Goal: Information Seeking & Learning: Learn about a topic

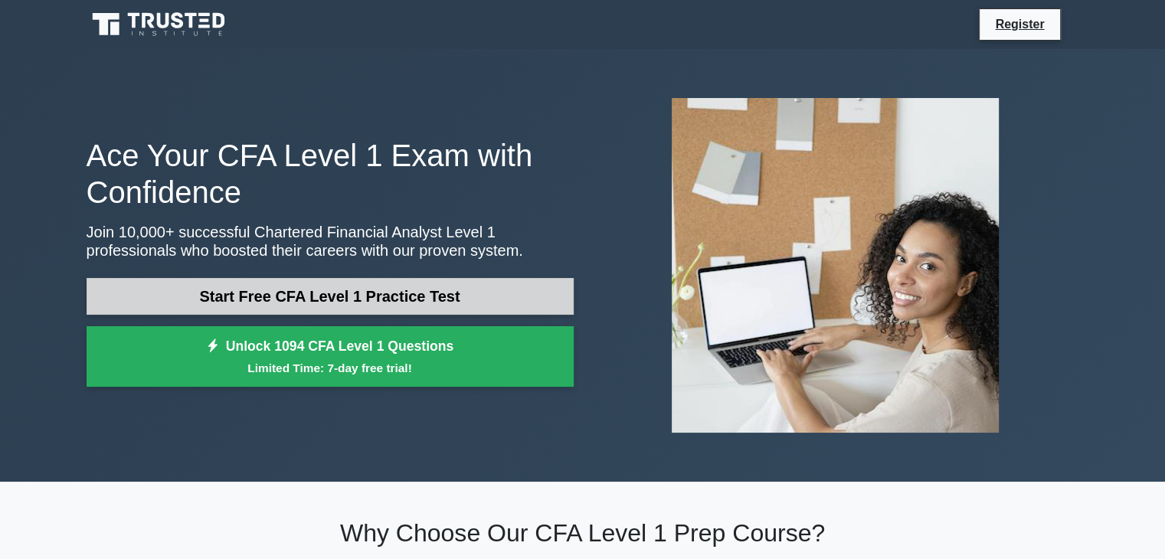
click at [424, 303] on link "Start Free CFA Level 1 Practice Test" at bounding box center [330, 296] width 487 height 37
click at [444, 289] on link "Start Free CFA Level 1 Practice Test" at bounding box center [330, 296] width 487 height 37
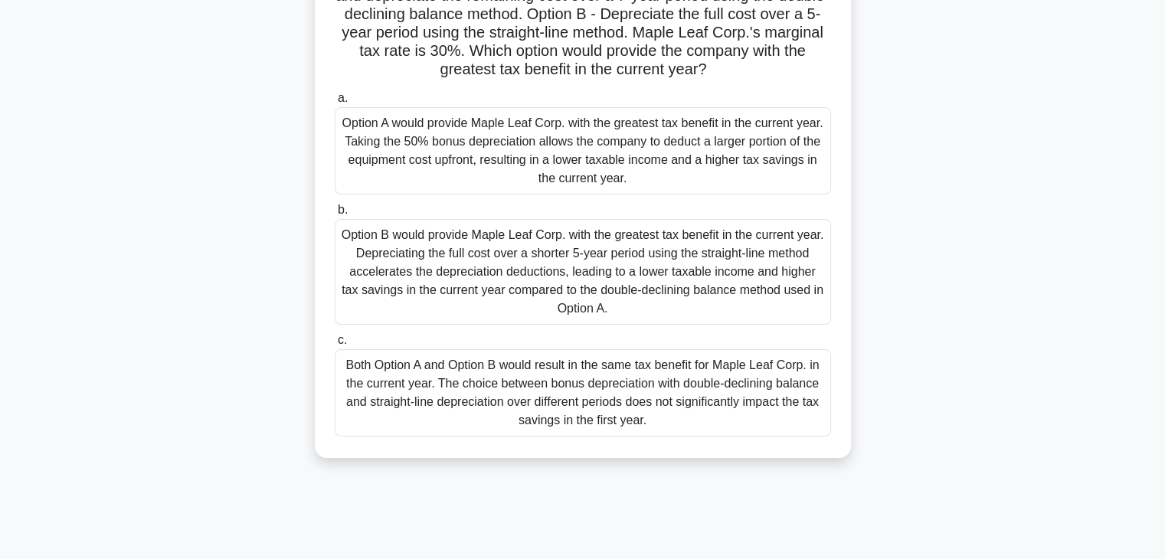
scroll to position [153, 0]
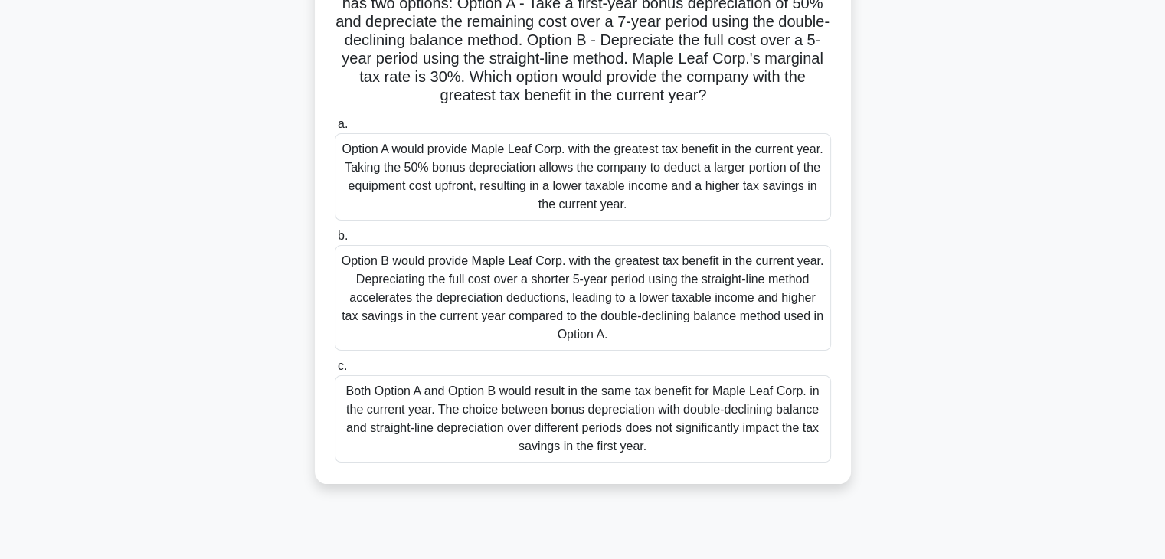
click at [641, 316] on div "Option B would provide Maple Leaf Corp. with the greatest tax benefit in the cu…" at bounding box center [583, 298] width 496 height 106
click at [335, 241] on input "b. Option B would provide Maple Leaf Corp. with the greatest tax benefit in the…" at bounding box center [335, 236] width 0 height 10
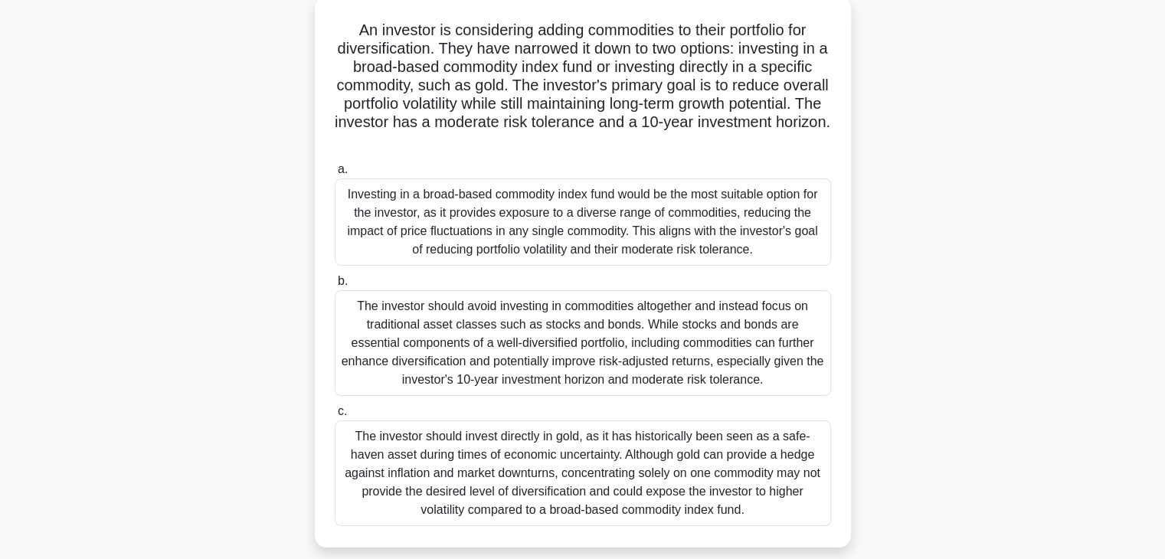
scroll to position [116, 0]
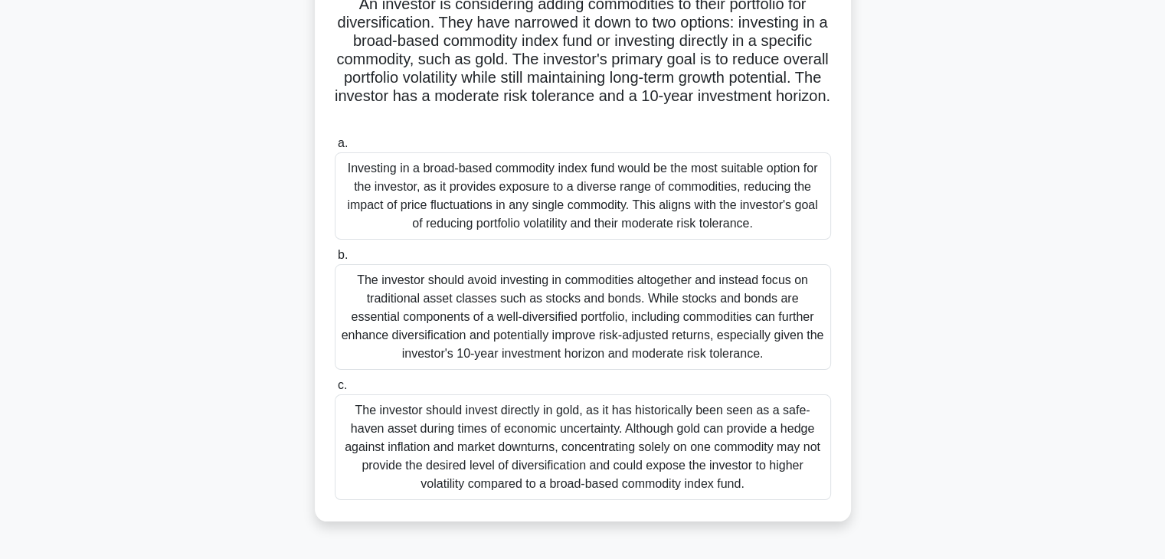
click at [714, 445] on div "The investor should invest directly in gold, as it has historically been seen a…" at bounding box center [583, 448] width 496 height 106
click at [335, 391] on input "c. The investor should invest directly in gold, as it has historically been see…" at bounding box center [335, 386] width 0 height 10
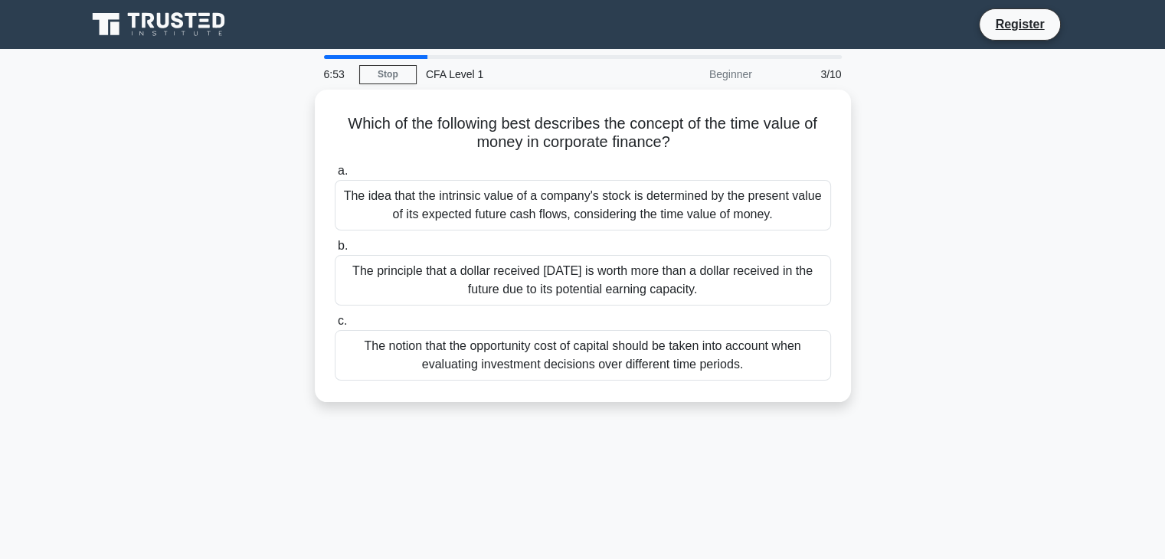
scroll to position [0, 0]
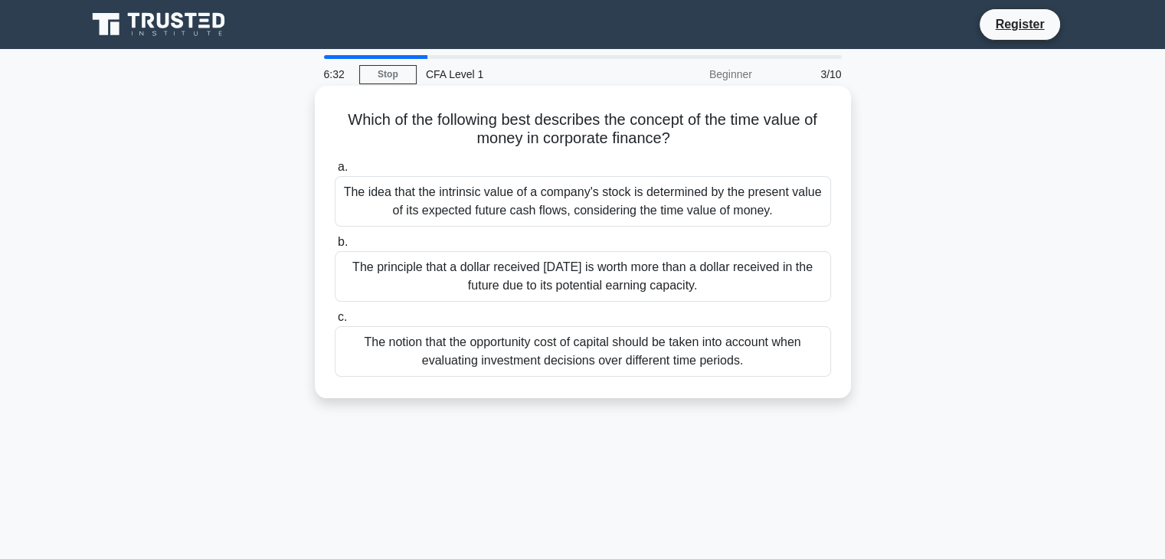
click at [670, 213] on div "The idea that the intrinsic value of a company's stock is determined by the pre…" at bounding box center [583, 201] width 496 height 51
click at [335, 172] on input "a. The idea that the intrinsic value of a company's stock is determined by the …" at bounding box center [335, 167] width 0 height 10
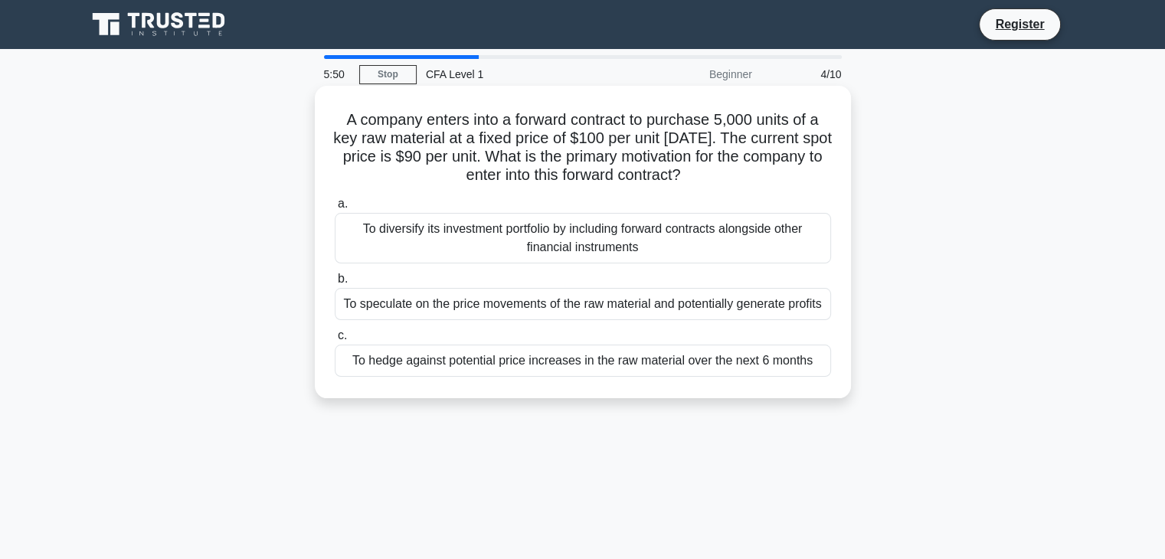
click at [802, 363] on div "To hedge against potential price increases in the raw material over the next 6 …" at bounding box center [583, 361] width 496 height 32
click at [335, 341] on input "c. To hedge against potential price increases in the raw material over the next…" at bounding box center [335, 336] width 0 height 10
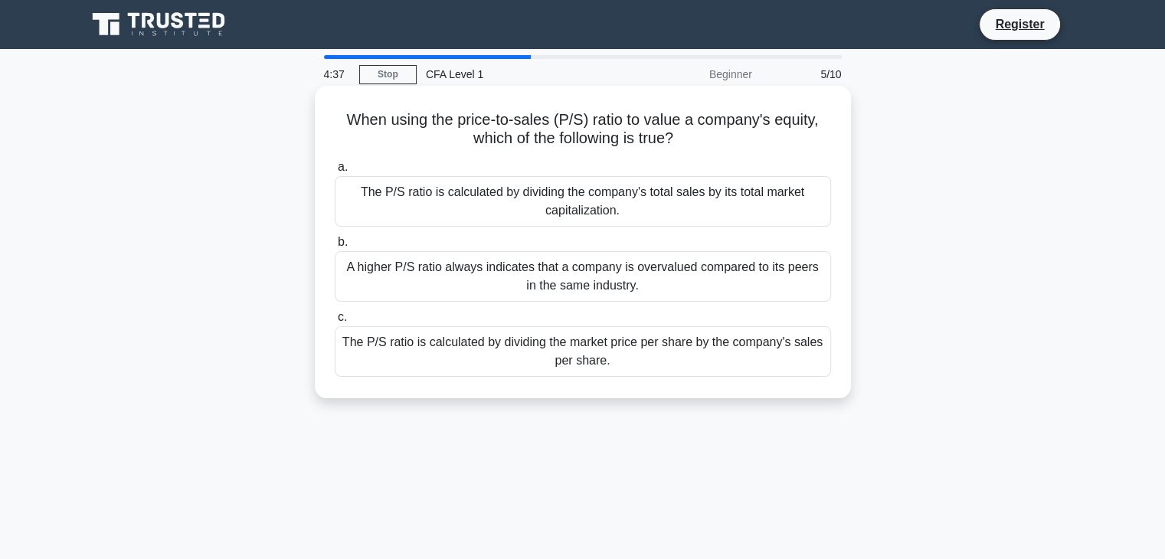
click at [755, 185] on div "The P/S ratio is calculated by dividing the company's total sales by its total …" at bounding box center [583, 201] width 496 height 51
click at [335, 172] on input "a. The P/S ratio is calculated by dividing the company's total sales by its tot…" at bounding box center [335, 167] width 0 height 10
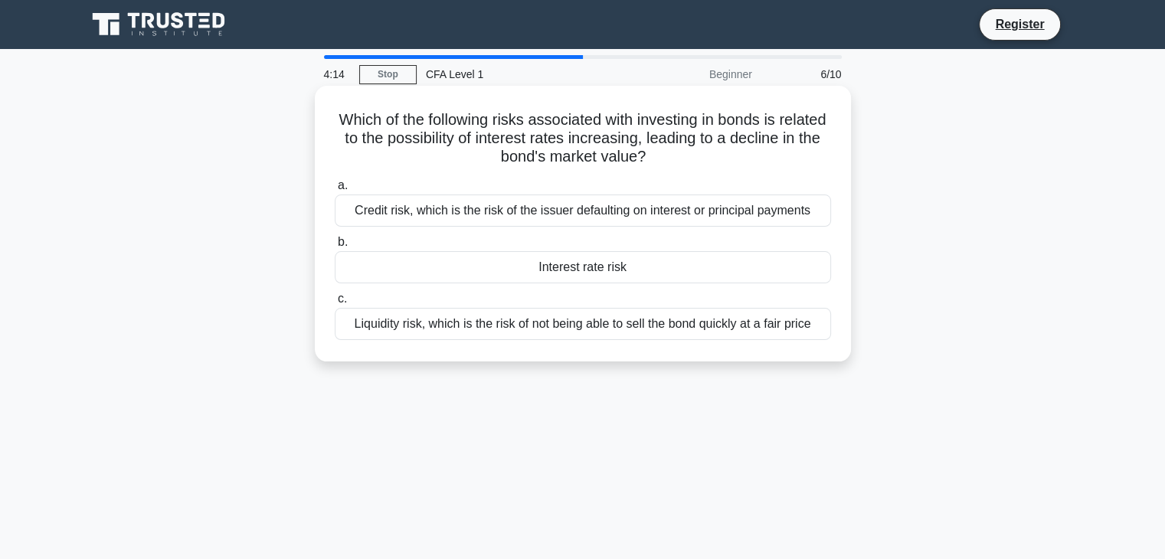
click at [738, 214] on div "Credit risk, which is the risk of the issuer defaulting on interest or principa…" at bounding box center [583, 211] width 496 height 32
click at [335, 191] on input "a. Credit risk, which is the risk of the issuer defaulting on interest or princ…" at bounding box center [335, 186] width 0 height 10
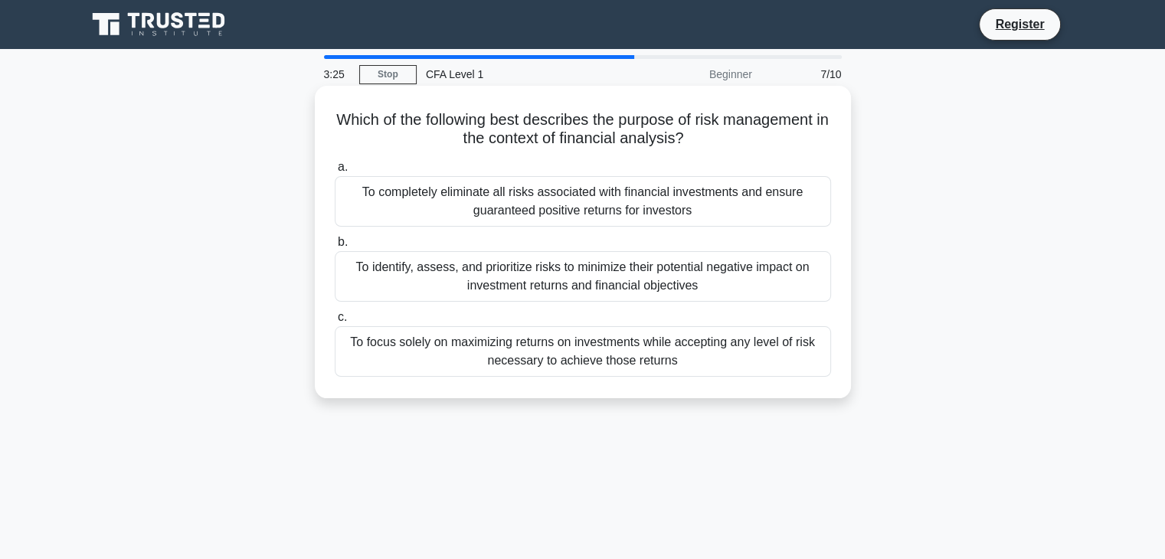
click at [769, 290] on div "To identify, assess, and prioritize risks to minimize their potential negative …" at bounding box center [583, 276] width 496 height 51
click at [335, 247] on input "b. To identify, assess, and prioritize risks to minimize their potential negati…" at bounding box center [335, 242] width 0 height 10
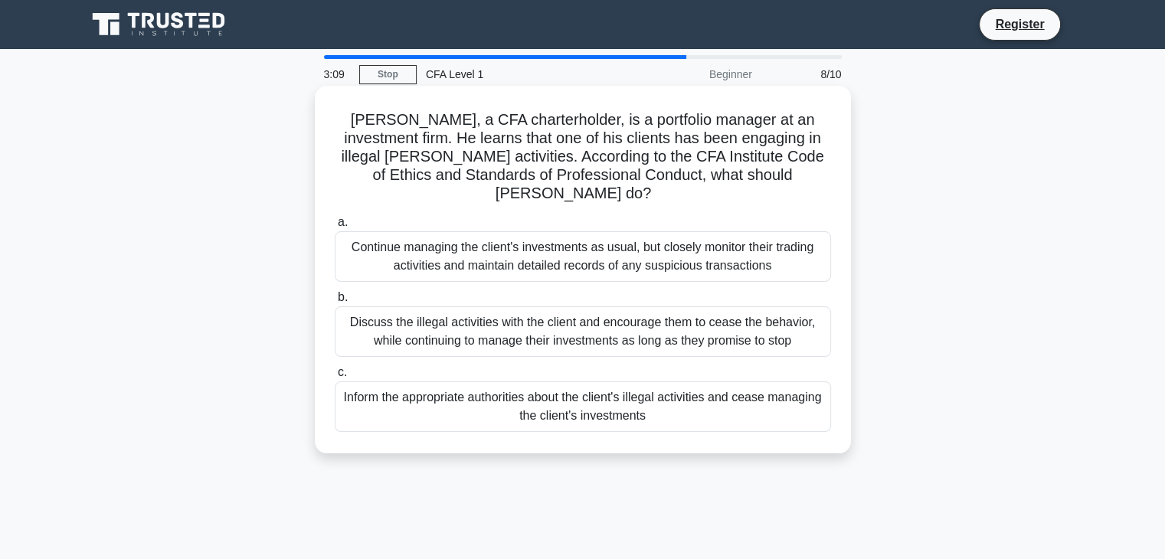
click at [771, 381] on div "Inform the appropriate authorities about the client's illegal activities and ce…" at bounding box center [583, 406] width 496 height 51
click at [335, 378] on input "c. Inform the appropriate authorities about the client's illegal activities and…" at bounding box center [335, 373] width 0 height 10
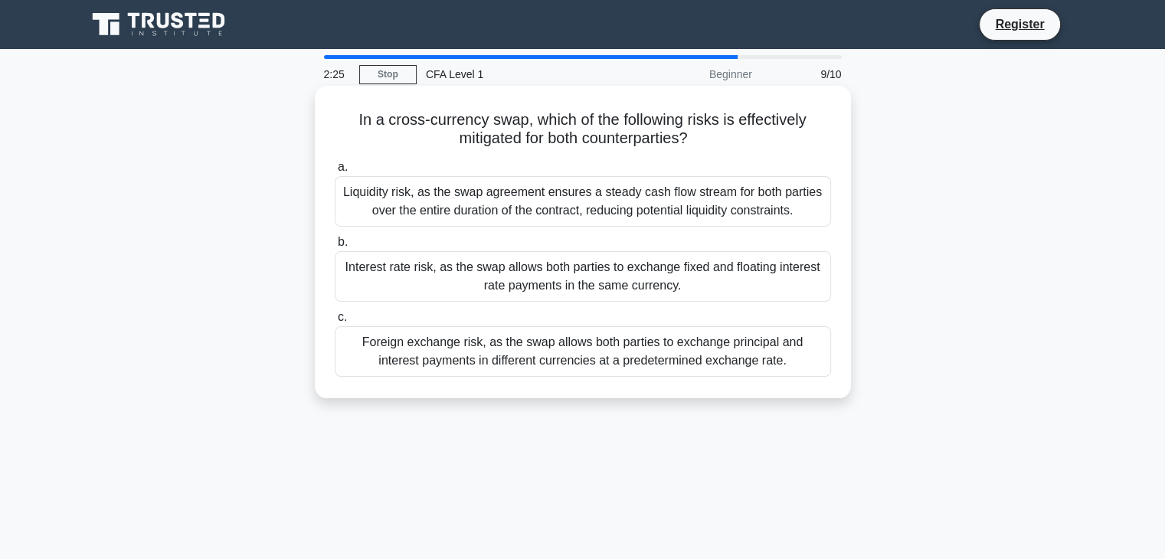
click at [781, 272] on div "Interest rate risk, as the swap allows both parties to exchange fixed and float…" at bounding box center [583, 276] width 496 height 51
click at [335, 247] on input "b. Interest rate risk, as the swap allows both parties to exchange fixed and fl…" at bounding box center [335, 242] width 0 height 10
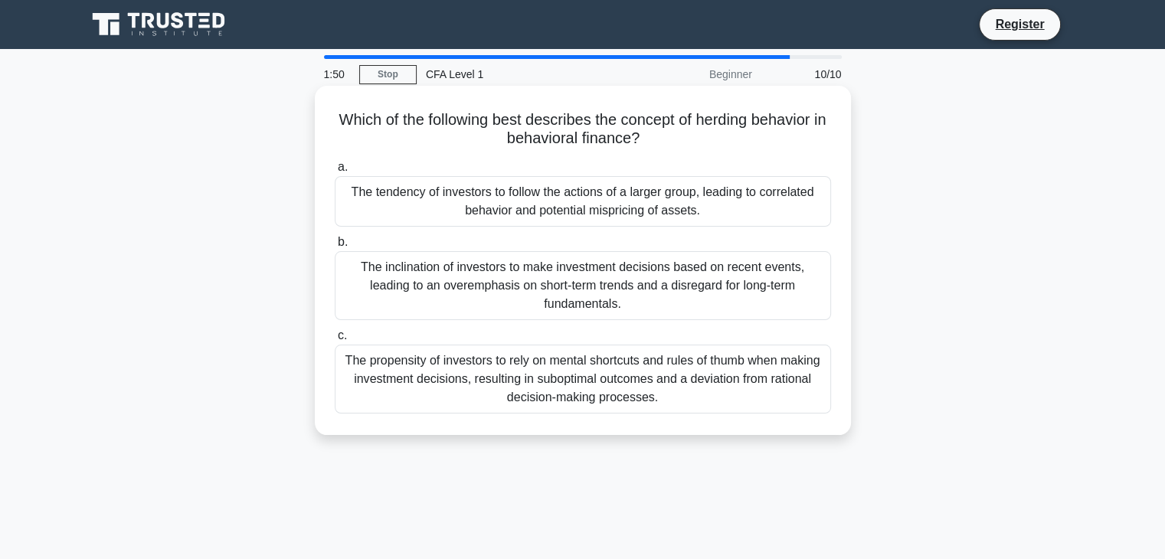
click at [772, 208] on div "The tendency of investors to follow the actions of a larger group, leading to c…" at bounding box center [583, 201] width 496 height 51
click at [335, 172] on input "a. The tendency of investors to follow the actions of a larger group, leading t…" at bounding box center [335, 167] width 0 height 10
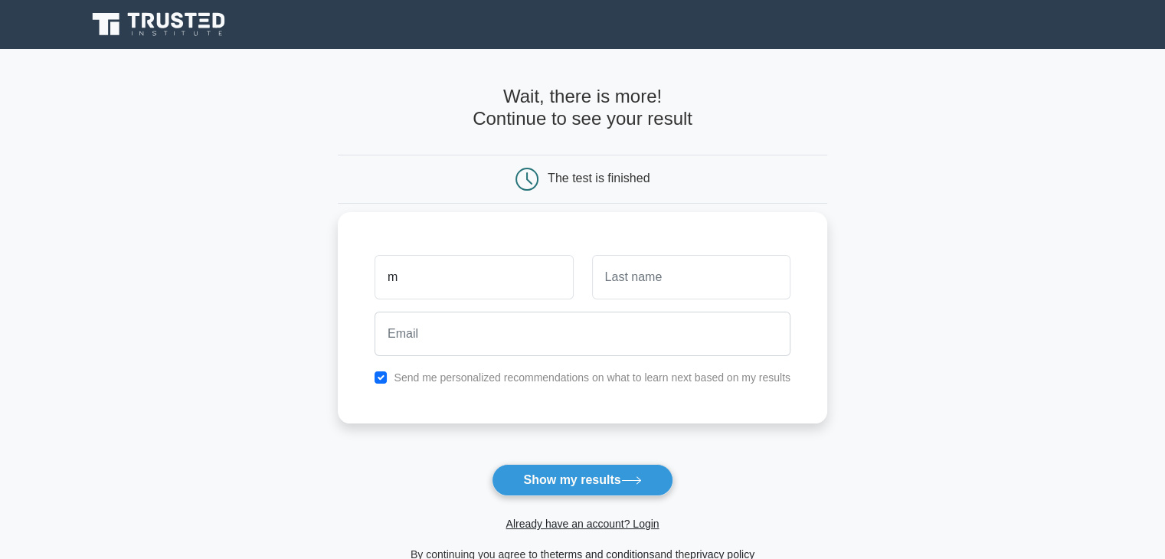
type input "[PERSON_NAME]"
click at [601, 284] on input "text" at bounding box center [691, 277] width 198 height 44
type input "Puig Mas"
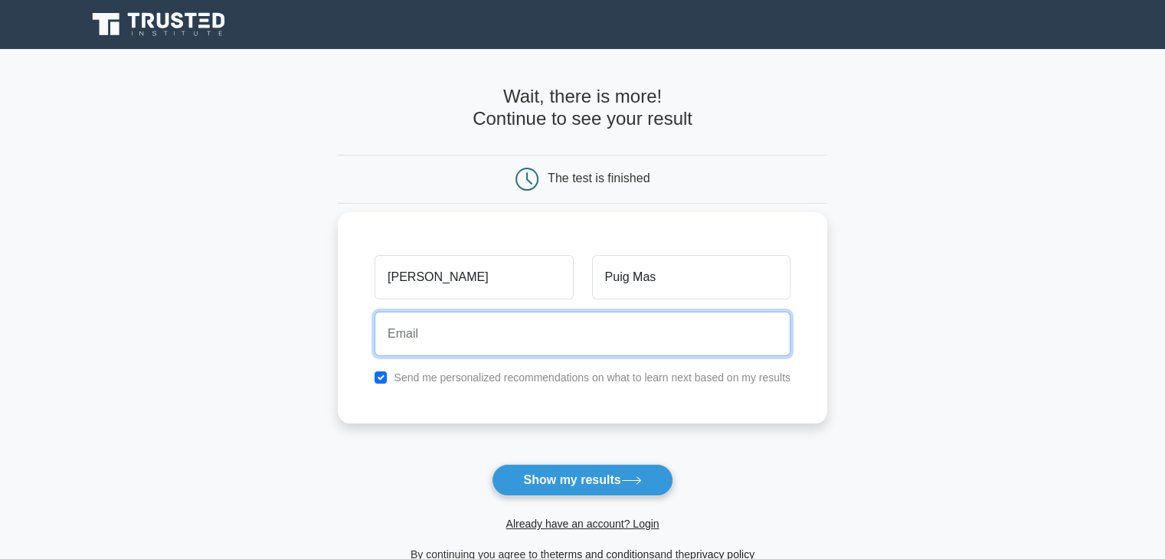
click at [625, 335] on input "email" at bounding box center [583, 334] width 416 height 44
type input "marcpuigmas123@gmail.com"
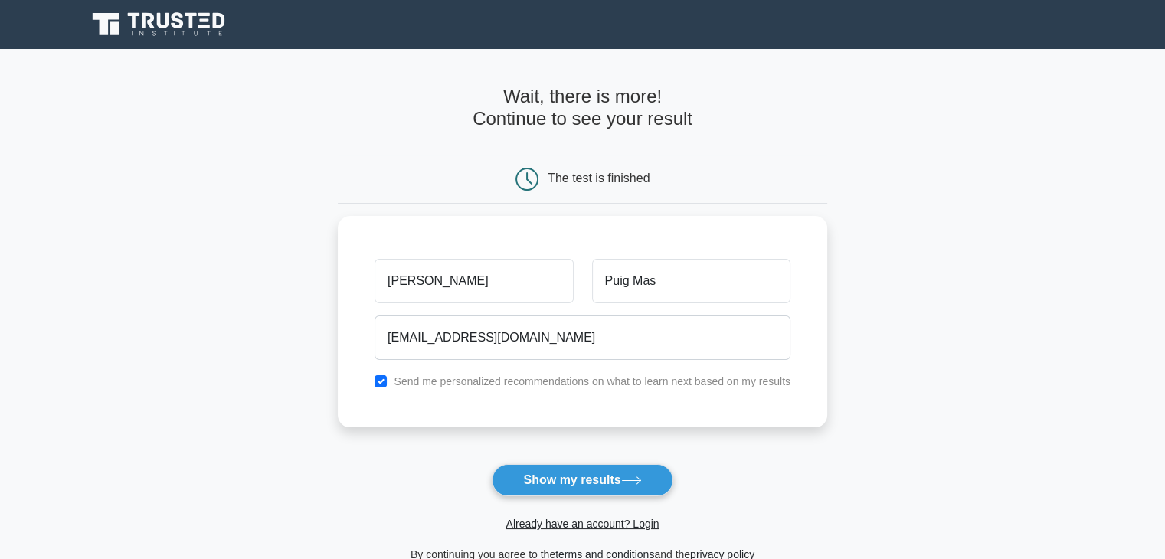
drag, startPoint x: 611, startPoint y: 476, endPoint x: 618, endPoint y: 479, distance: 8.3
click at [611, 476] on button "Show my results" at bounding box center [582, 480] width 181 height 32
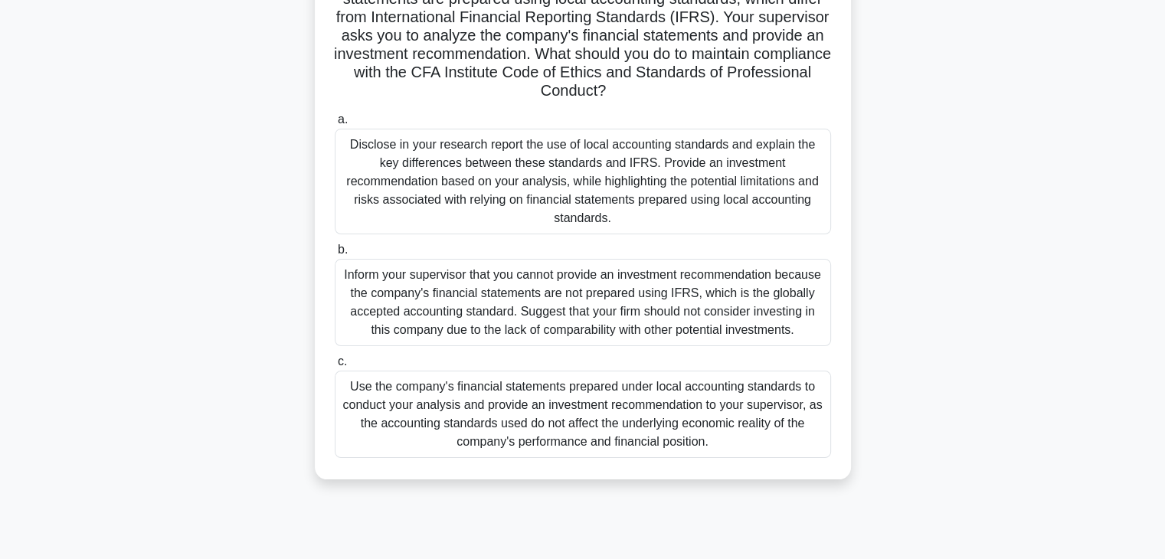
scroll to position [210, 0]
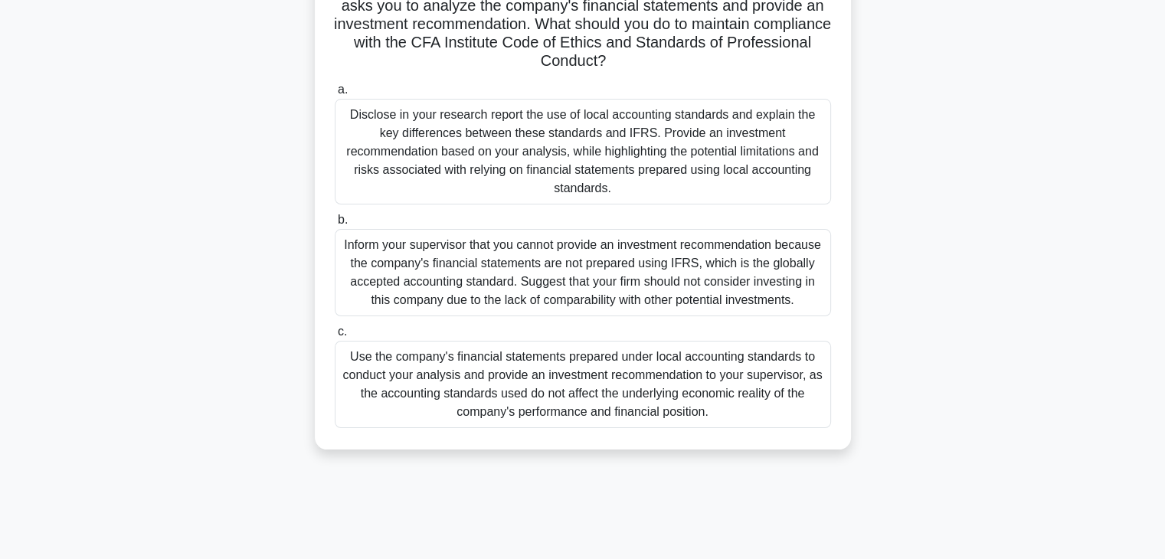
drag, startPoint x: 343, startPoint y: 120, endPoint x: 830, endPoint y: 520, distance: 629.7
click at [829, 522] on div "9:09 Stop CFA Level 1 Beginner 1/10 You are a CFA charterholder and work as a r…" at bounding box center [582, 228] width 1011 height 766
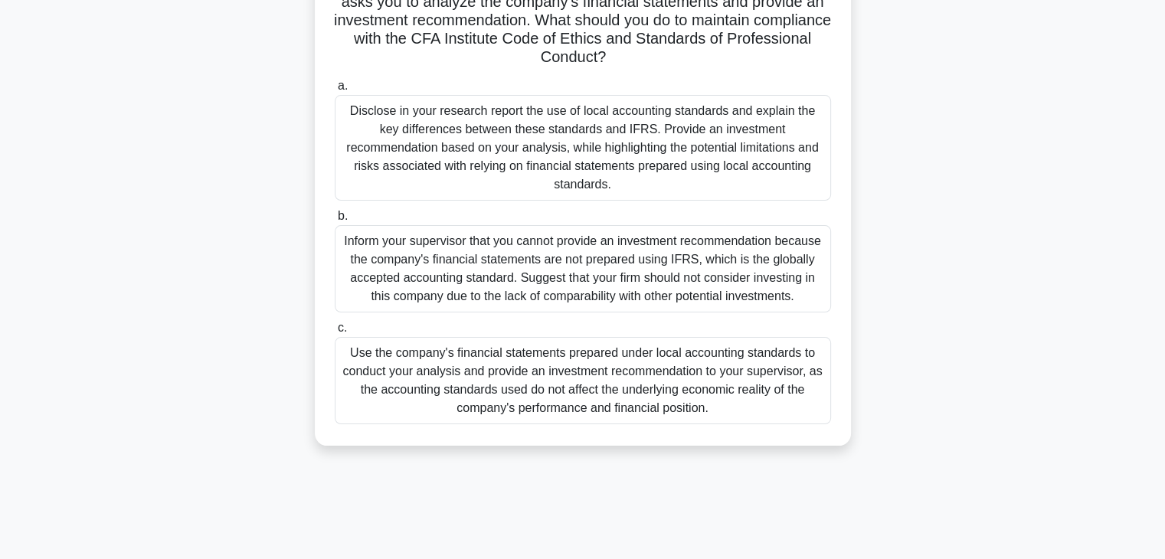
copy div "You are a CFA charterholder and work as a research analyst at a large investmen…"
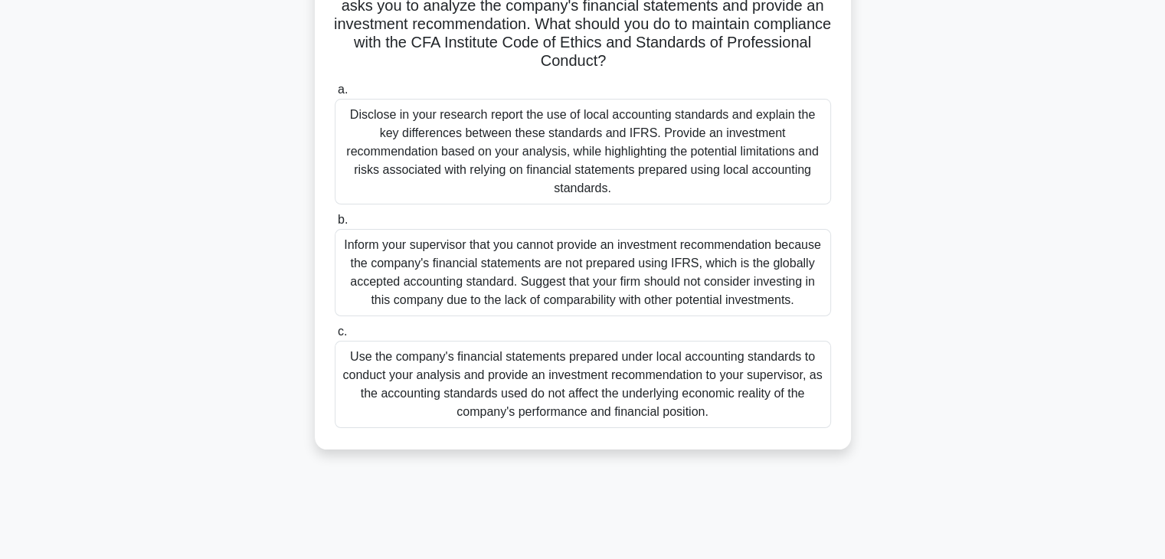
click at [1068, 285] on div "You are a CFA charterholder and work as a research analyst at a large investmen…" at bounding box center [582, 174] width 1011 height 588
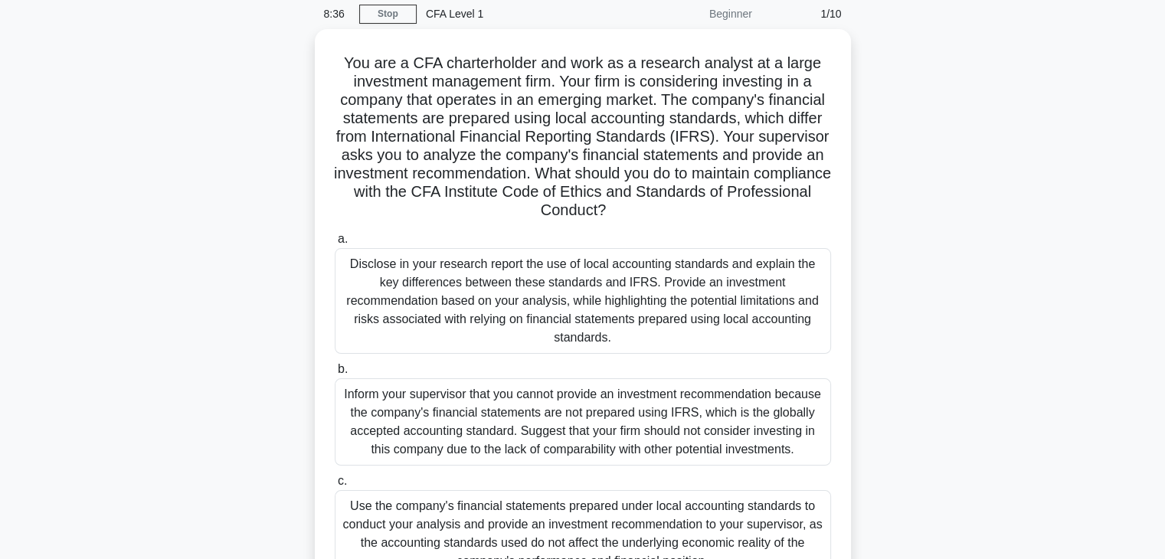
scroll to position [77, 0]
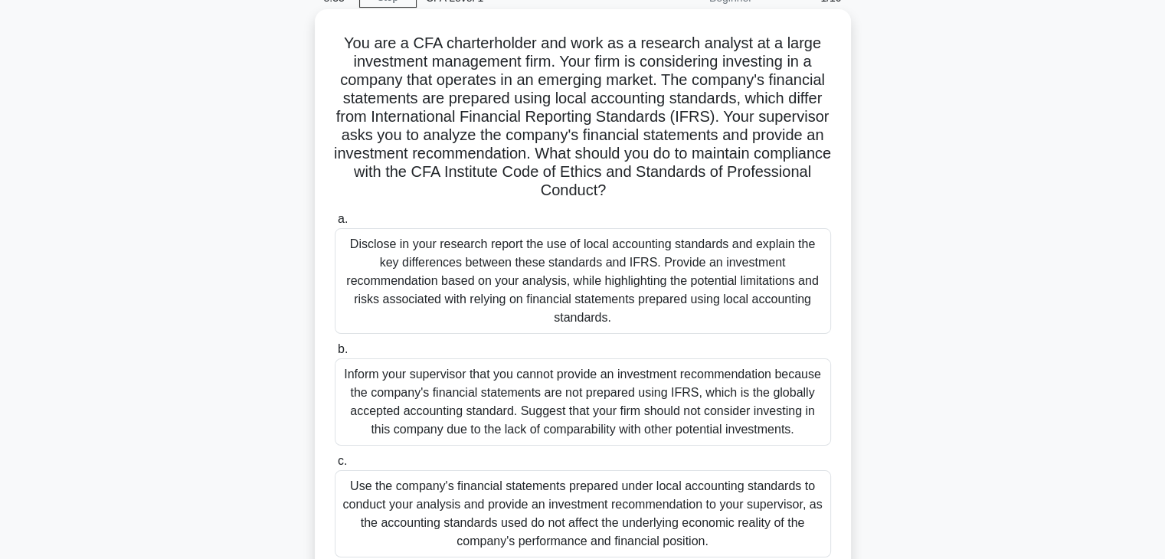
click at [709, 266] on div "Disclose in your research report the use of local accounting standards and expl…" at bounding box center [583, 281] width 496 height 106
click at [335, 224] on input "a. Disclose in your research report the use of local accounting standards and e…" at bounding box center [335, 219] width 0 height 10
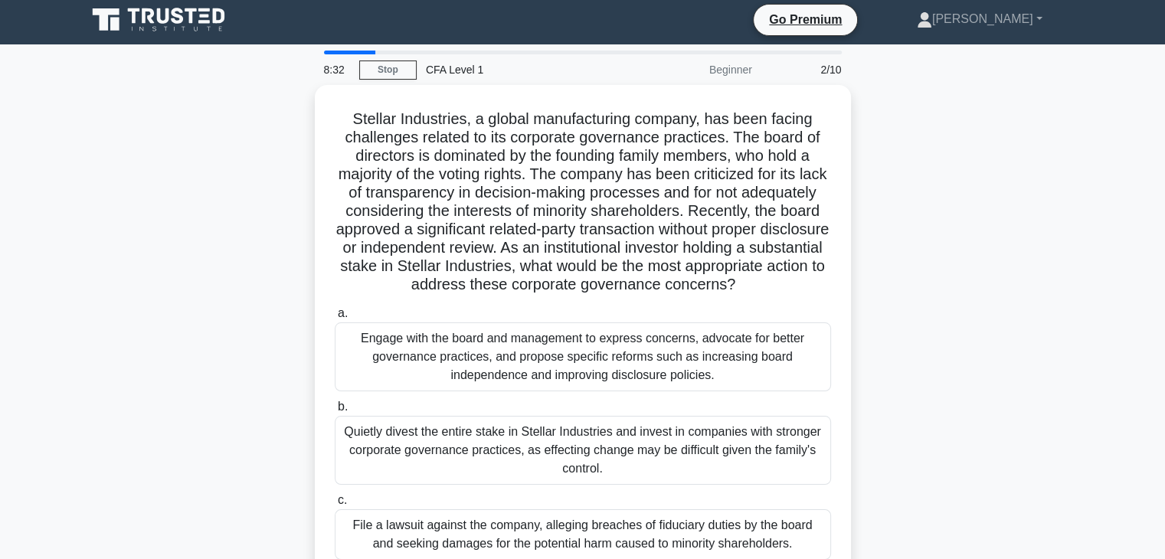
scroll to position [0, 0]
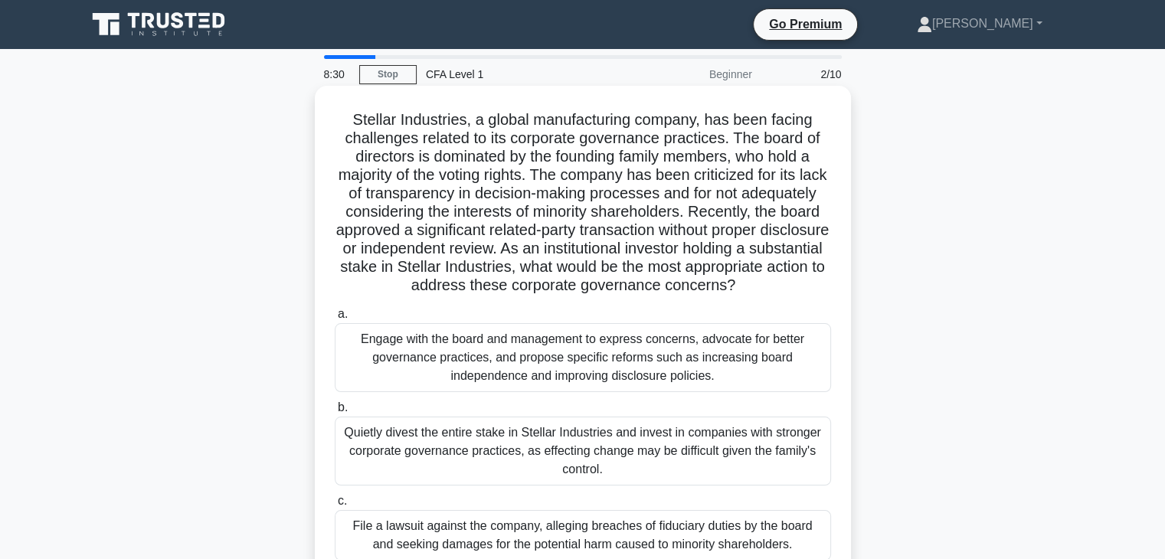
click at [350, 119] on h5 "Stellar Industries, a global manufacturing company, has been facing challenges …" at bounding box center [582, 202] width 499 height 185
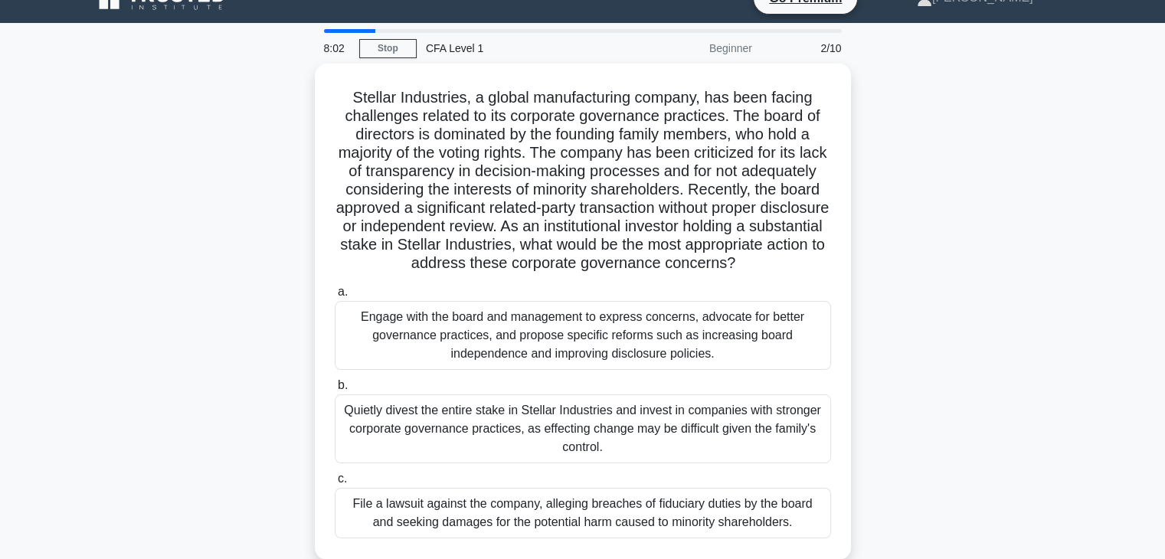
scroll to position [114, 0]
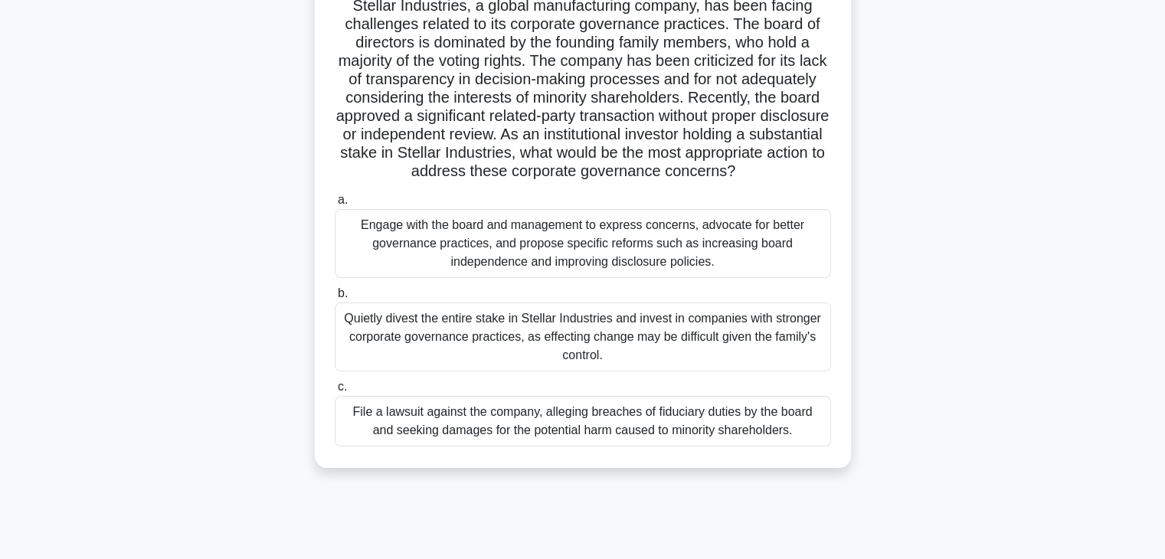
drag, startPoint x: 350, startPoint y: 120, endPoint x: 816, endPoint y: 448, distance: 569.6
click at [816, 448] on div "Stellar Industries, a global manufacturing company, has been facing challenges …" at bounding box center [583, 220] width 524 height 484
copy div "Stellar Industries, a global manufacturing company, has been facing challenges …"
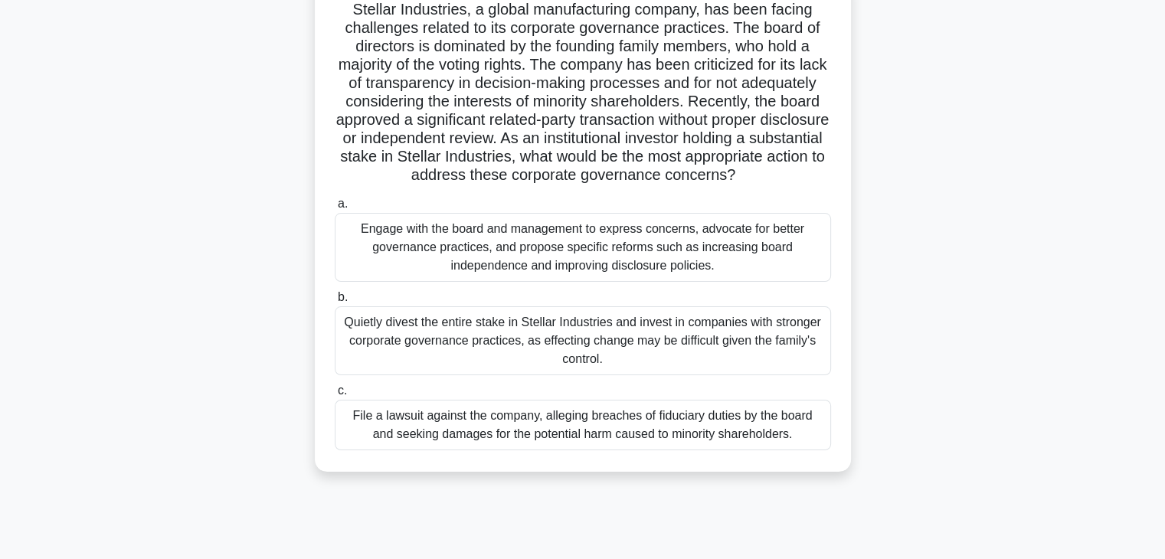
click at [935, 272] on div "Stellar Industries, a global manufacturing company, has been facing challenges …" at bounding box center [582, 232] width 1011 height 515
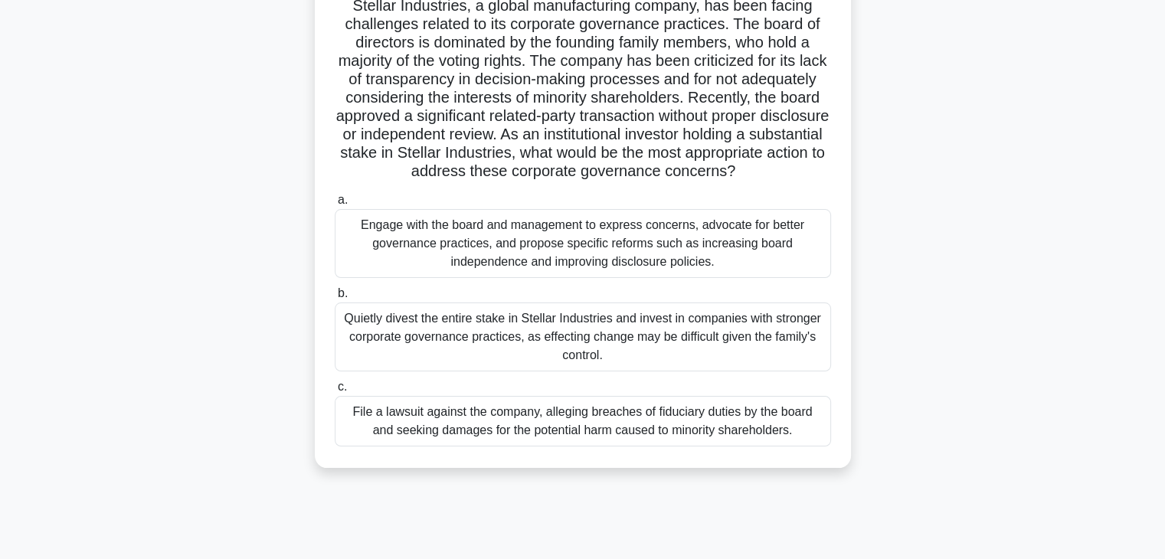
click at [748, 259] on div "Engage with the board and management to express concerns, advocate for better g…" at bounding box center [583, 243] width 496 height 69
click at [335, 205] on input "a. Engage with the board and management to express concerns, advocate for bette…" at bounding box center [335, 200] width 0 height 10
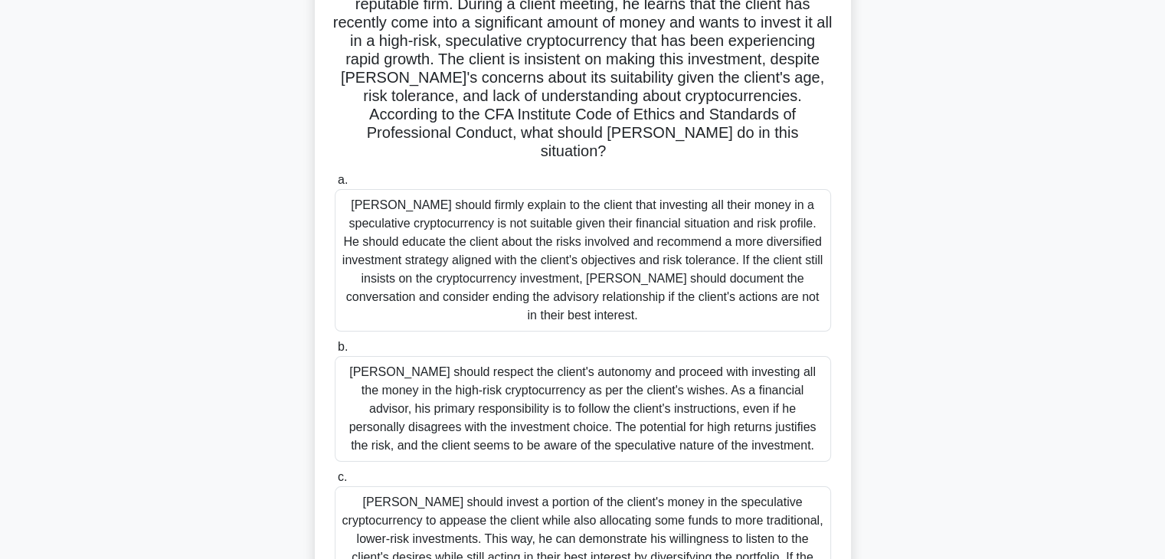
scroll to position [269, 0]
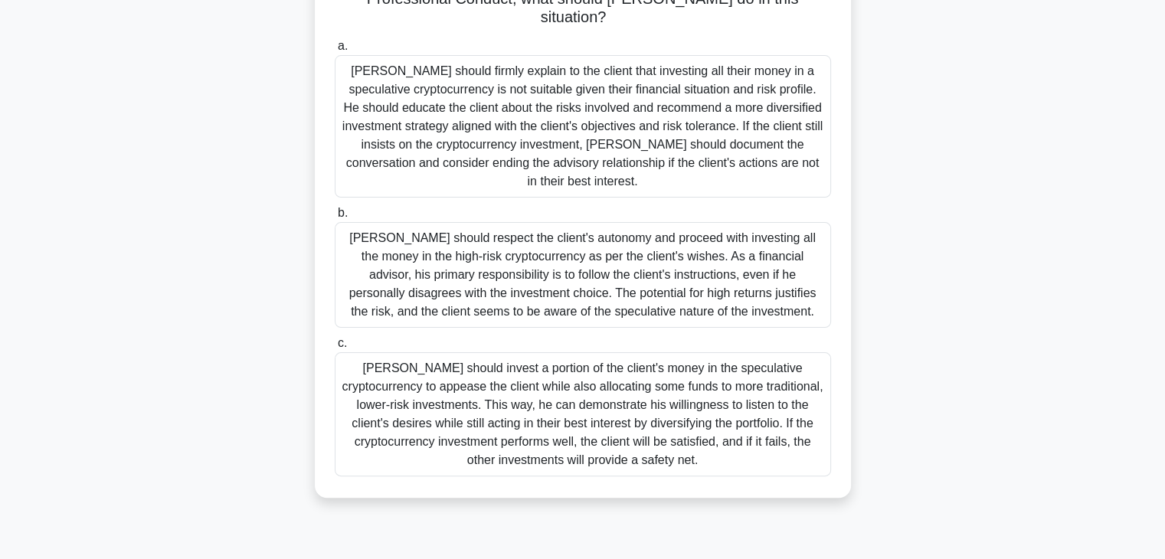
drag, startPoint x: 337, startPoint y: 120, endPoint x: 705, endPoint y: 473, distance: 509.3
click at [705, 473] on div "Matthew, a CFA charterholder, is a financial advisor at a reputable firm. Durin…" at bounding box center [583, 158] width 524 height 668
copy div "Matthew, a CFA charterholder, is a financial advisor at a reputable firm. Durin…"
click at [565, 121] on div "Matthew should firmly explain to the client that investing all their money in a…" at bounding box center [583, 126] width 496 height 142
click at [335, 51] on input "a. Matthew should firmly explain to the client that investing all their money i…" at bounding box center [335, 46] width 0 height 10
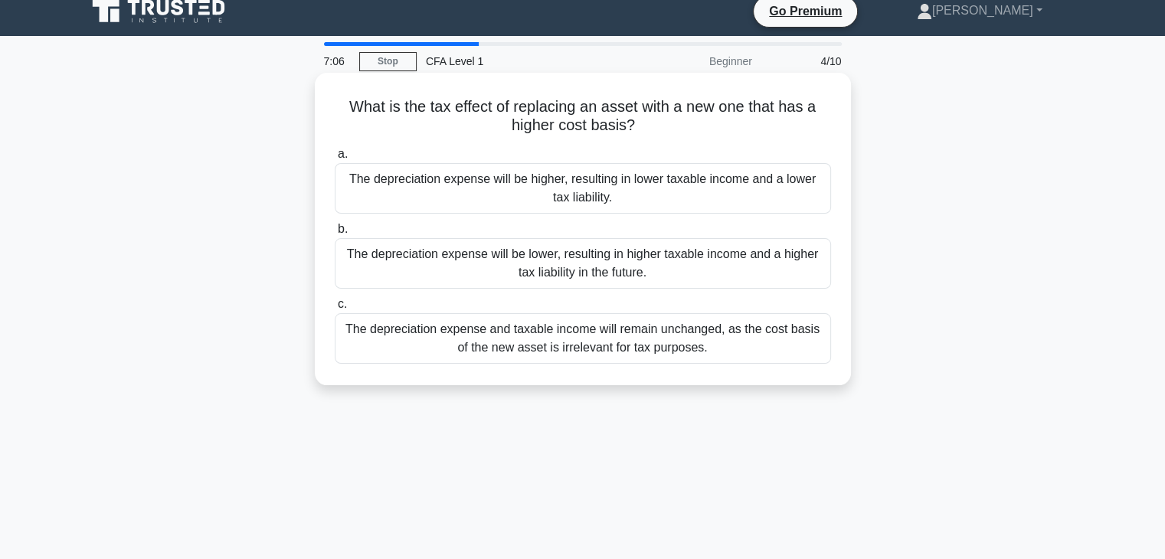
scroll to position [0, 0]
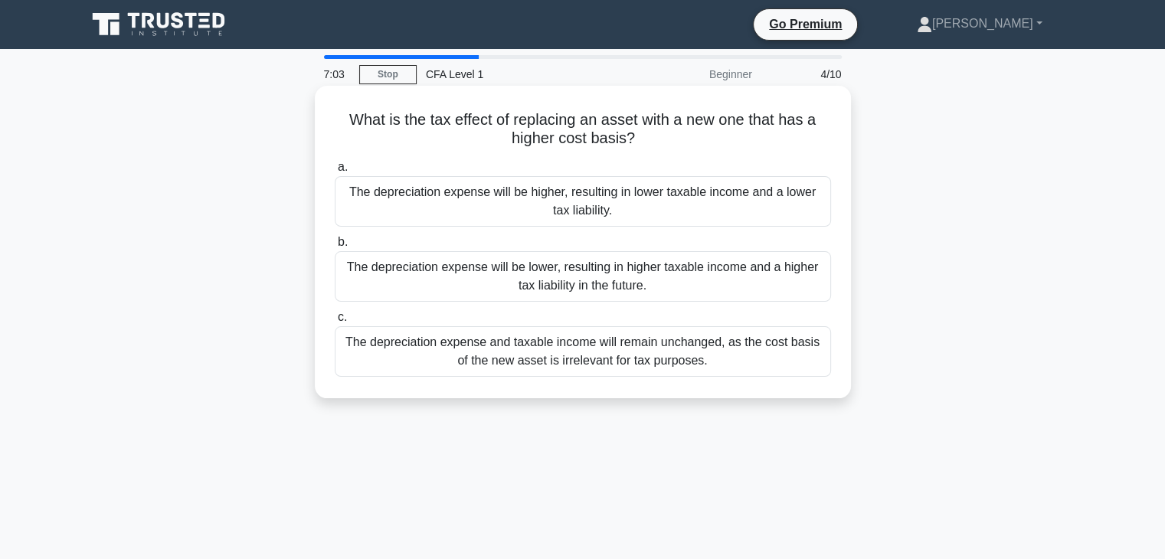
drag, startPoint x: 348, startPoint y: 118, endPoint x: 779, endPoint y: 370, distance: 499.5
click at [779, 370] on div "What is the tax effect of replacing an asset with a new one that has a higher c…" at bounding box center [583, 242] width 524 height 300
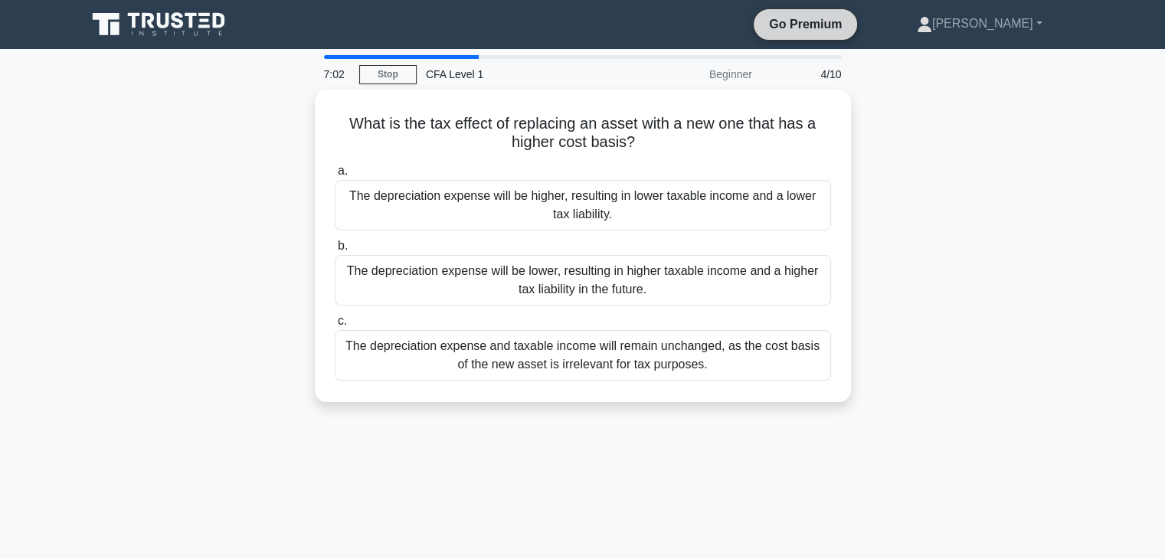
copy div "What is the tax effect of replacing an asset with a new one that has a higher c…"
click at [949, 228] on div "What is the tax effect of replacing an asset with a new one that has a higher c…" at bounding box center [582, 255] width 1011 height 331
click at [890, 253] on div "What is the tax effect of replacing an asset with a new one that has a higher c…" at bounding box center [582, 255] width 1011 height 331
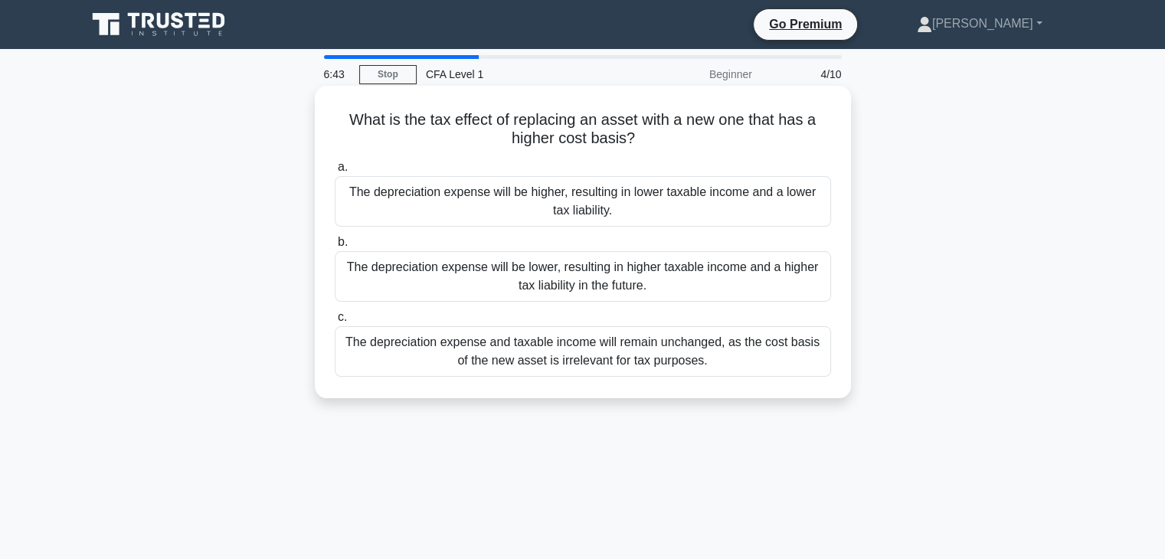
click at [745, 220] on div "The depreciation expense will be higher, resulting in lower taxable income and …" at bounding box center [583, 201] width 496 height 51
click at [335, 172] on input "a. The depreciation expense will be higher, resulting in lower taxable income a…" at bounding box center [335, 167] width 0 height 10
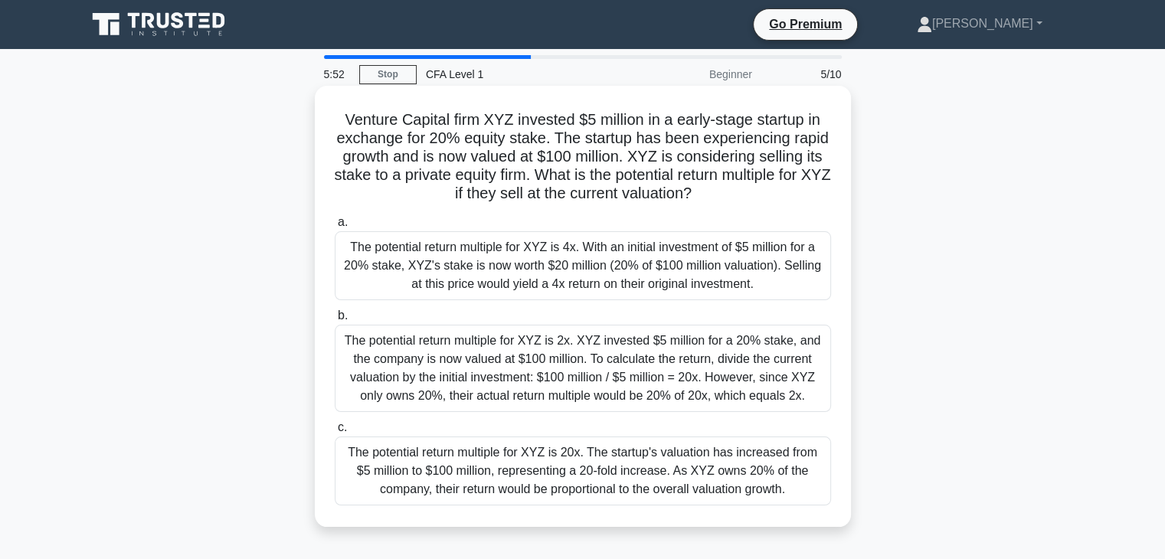
drag, startPoint x: 337, startPoint y: 117, endPoint x: 807, endPoint y: 506, distance: 610.5
click at [807, 506] on div "Venture Capital firm XYZ invested $5 million in a early-stage startup in exchan…" at bounding box center [583, 306] width 524 height 429
copy div "Venture Capital firm XYZ invested $5 million in a early-stage startup in exchan…"
click at [579, 276] on div "The potential return multiple for XYZ is 4x. With an initial investment of $5 m…" at bounding box center [583, 265] width 496 height 69
click at [335, 228] on input "a. The potential return multiple for XYZ is 4x. With an initial investment of $…" at bounding box center [335, 223] width 0 height 10
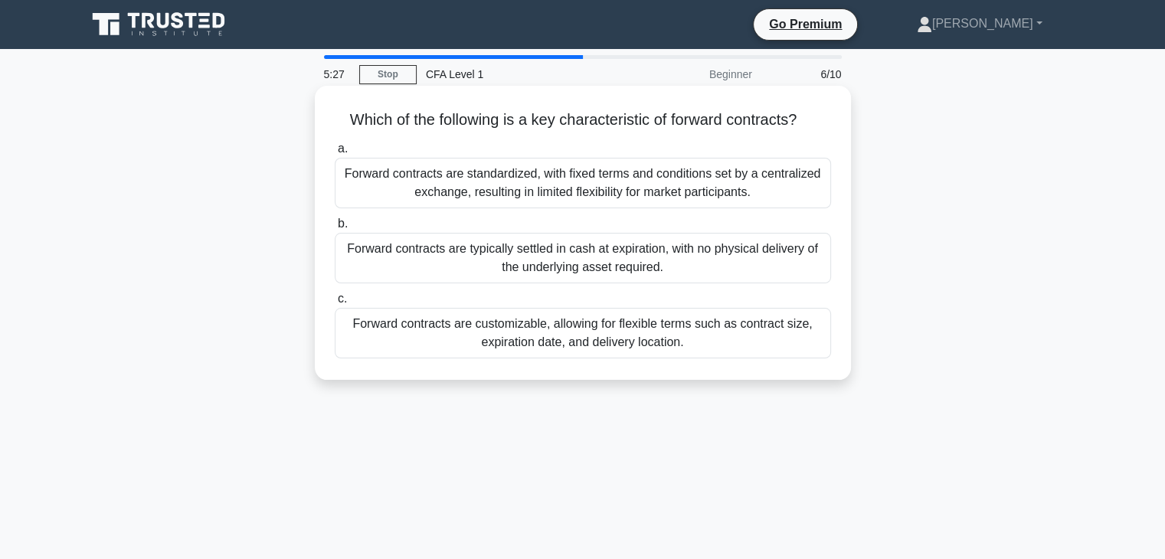
drag, startPoint x: 340, startPoint y: 120, endPoint x: 718, endPoint y: 362, distance: 449.0
click at [718, 362] on div "Which of the following is a key characteristic of forward contracts? .spinner_0…" at bounding box center [583, 233] width 524 height 282
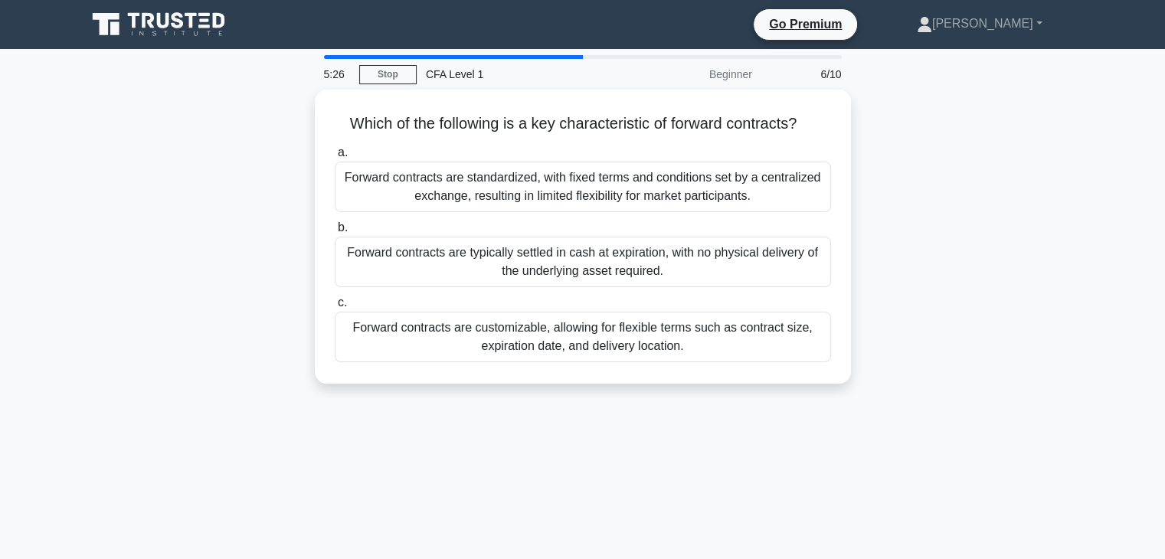
copy div "Which of the following is a key characteristic of forward contracts? .spinner_0…"
click at [985, 260] on div "Which of the following is a key characteristic of forward contracts? .spinner_0…" at bounding box center [582, 246] width 1011 height 313
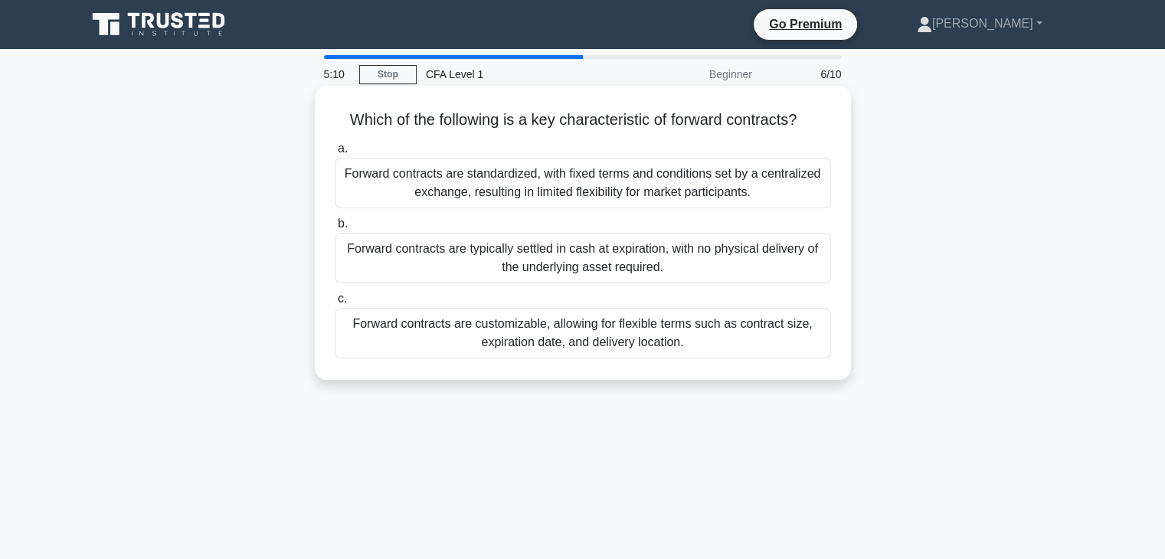
click at [823, 345] on div "Forward contracts are customizable, allowing for flexible terms such as contrac…" at bounding box center [583, 333] width 496 height 51
click at [335, 304] on input "c. Forward contracts are customizable, allowing for flexible terms such as cont…" at bounding box center [335, 299] width 0 height 10
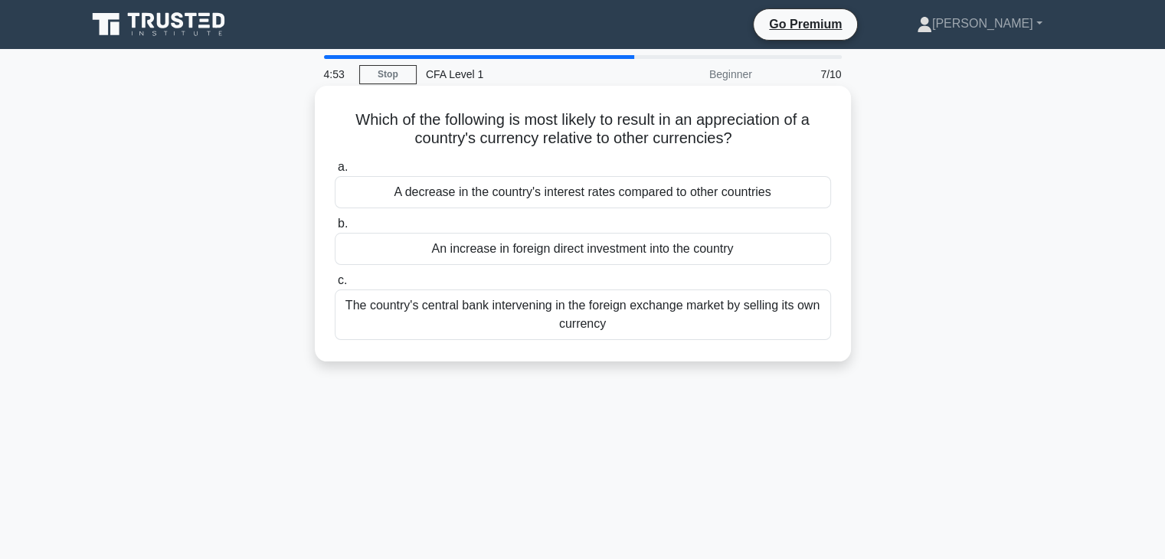
drag, startPoint x: 342, startPoint y: 120, endPoint x: 760, endPoint y: 332, distance: 469.0
click at [760, 332] on div "Which of the following is most likely to result in an appreciation of a country…" at bounding box center [583, 224] width 524 height 264
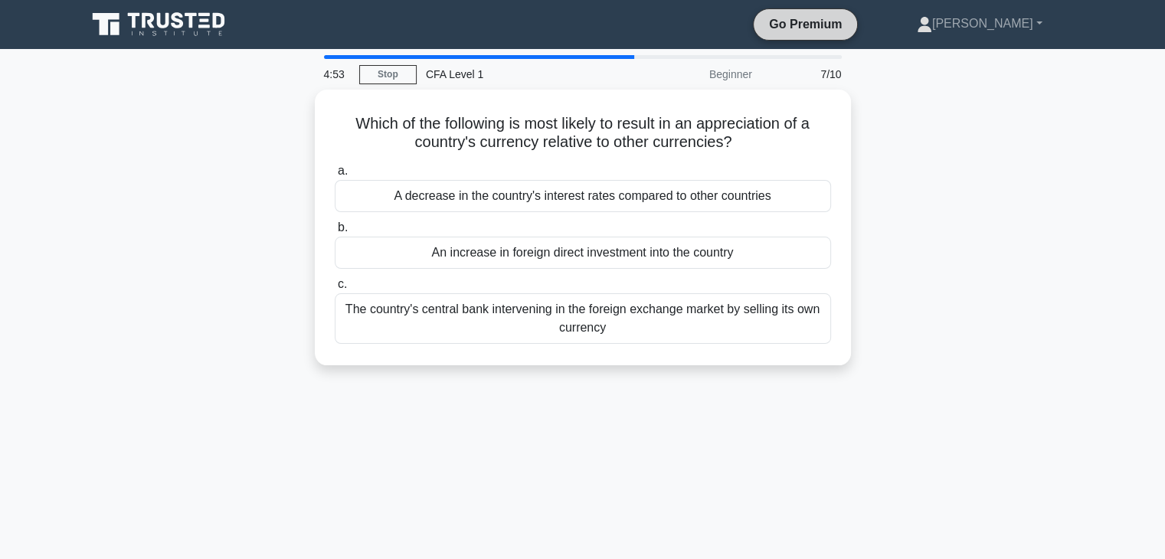
copy div "Which of the following is most likely to result in an appreciation of a country…"
click at [979, 313] on div "Which of the following is most likely to result in an appreciation of a country…" at bounding box center [582, 237] width 1011 height 294
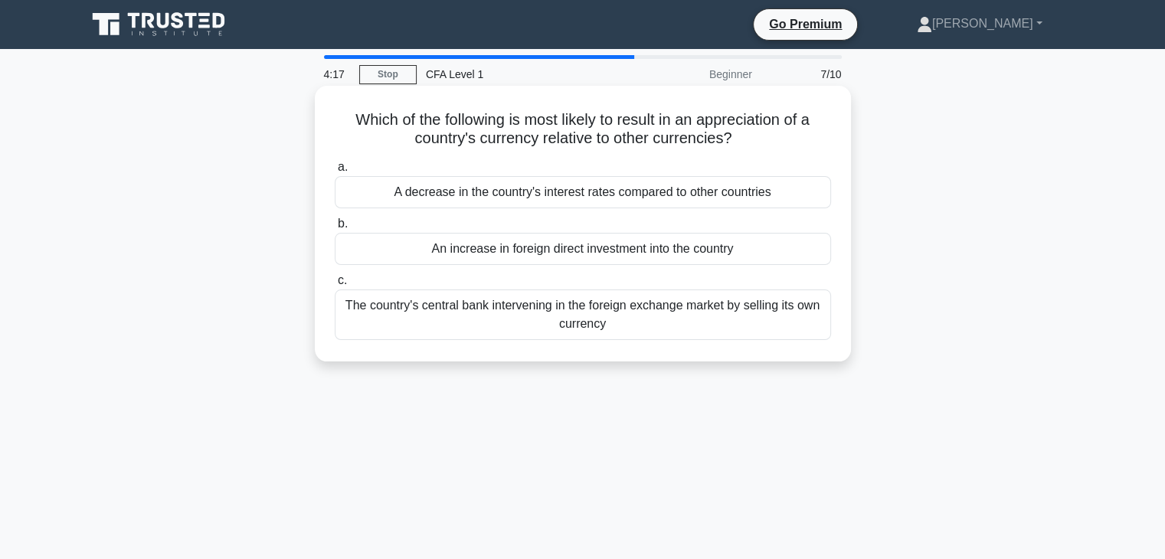
click at [527, 247] on div "An increase in foreign direct investment into the country" at bounding box center [583, 249] width 496 height 32
click at [335, 229] on input "b. An increase in foreign direct investment into the country" at bounding box center [335, 224] width 0 height 10
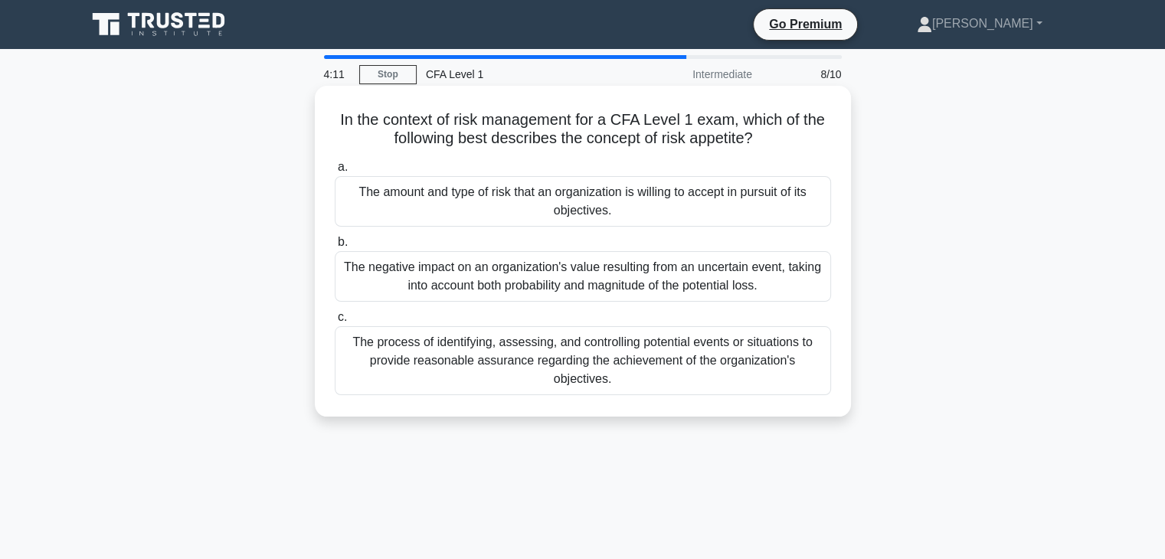
drag, startPoint x: 339, startPoint y: 120, endPoint x: 826, endPoint y: 378, distance: 551.7
click at [826, 378] on div "In the context of risk management for a CFA Level 1 exam, which of the followin…" at bounding box center [583, 251] width 524 height 319
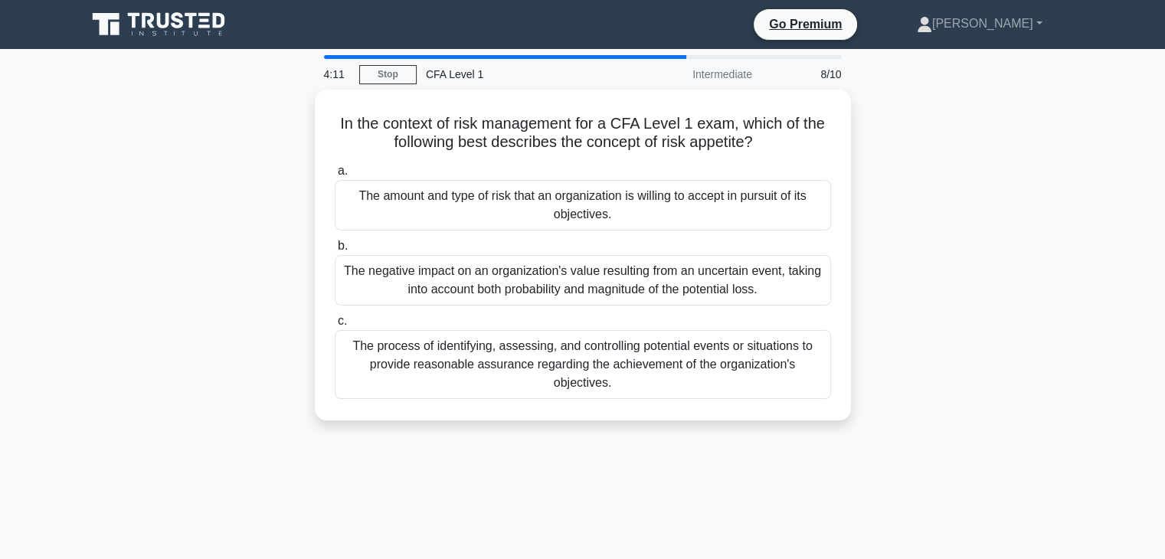
copy div "n the context of risk management for a CFA Level 1 exam, which of the following…"
click at [1020, 257] on div "In the context of risk management for a CFA Level 1 exam, which of the followin…" at bounding box center [582, 264] width 1011 height 349
click at [898, 258] on div "In the context of risk management for a CFA Level 1 exam, which of the followin…" at bounding box center [582, 264] width 1011 height 349
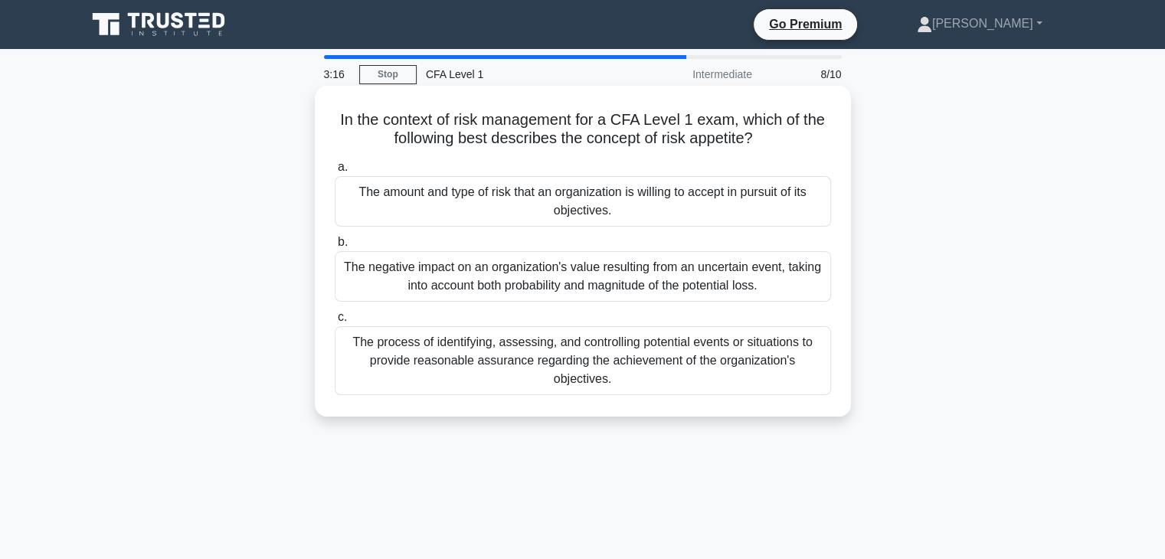
click at [637, 203] on div "The amount and type of risk that an organization is willing to accept in pursui…" at bounding box center [583, 201] width 496 height 51
click at [335, 172] on input "a. The amount and type of risk that an organization is willing to accept in pur…" at bounding box center [335, 167] width 0 height 10
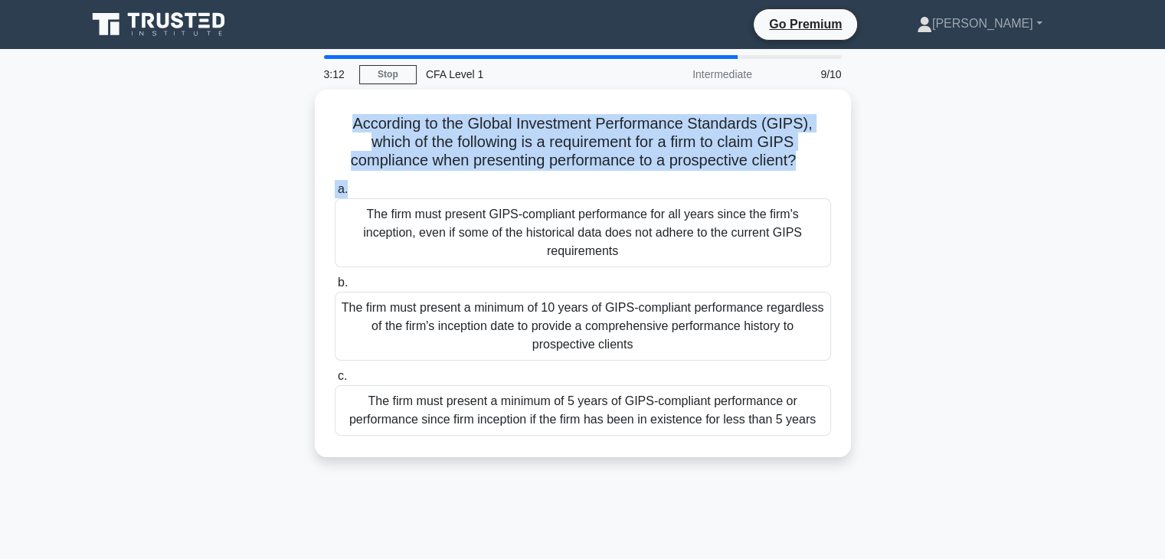
drag, startPoint x: 351, startPoint y: 123, endPoint x: 851, endPoint y: 196, distance: 505.5
click at [851, 196] on div "According to the Global Investment Performance Standards (GIPS), which of the f…" at bounding box center [582, 283] width 1011 height 386
click at [224, 128] on div "According to the Global Investment Performance Standards (GIPS), which of the f…" at bounding box center [582, 283] width 1011 height 386
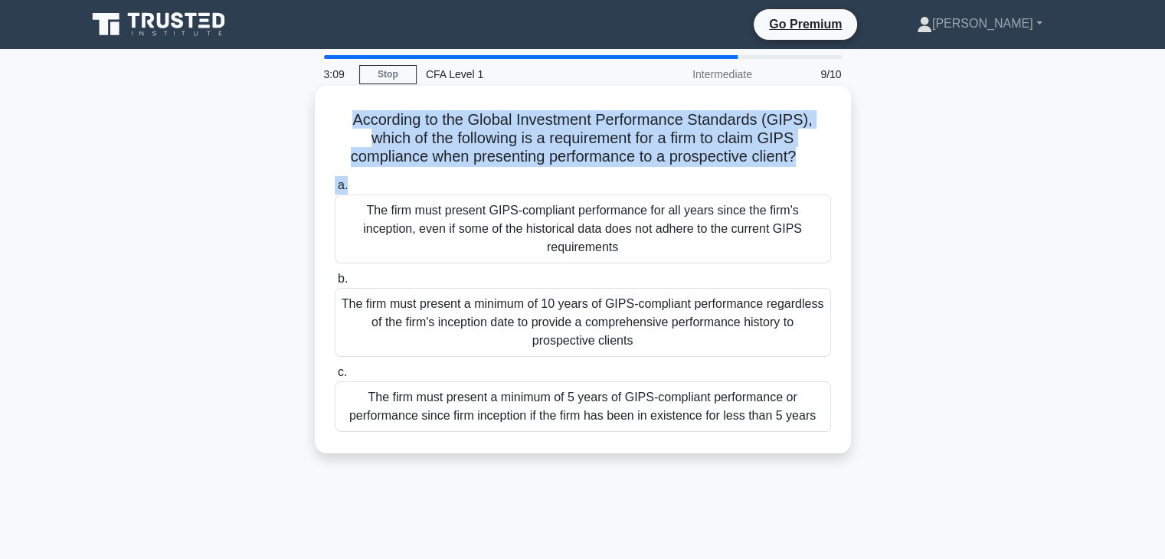
click at [342, 115] on h5 "According to the Global Investment Performance Standards (GIPS), which of the f…" at bounding box center [582, 138] width 499 height 57
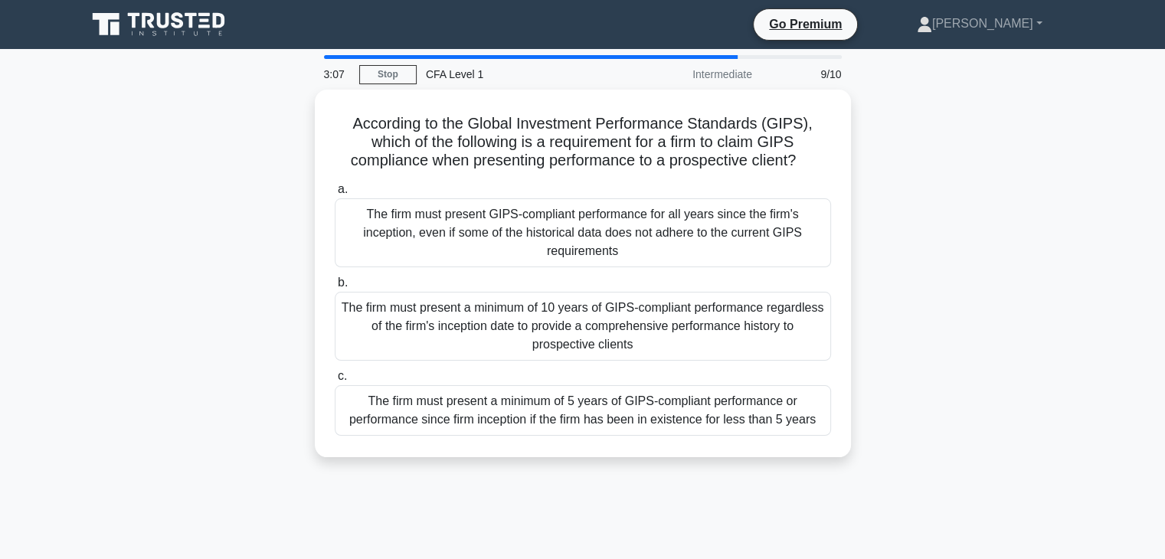
drag, startPoint x: 352, startPoint y: 117, endPoint x: 863, endPoint y: 440, distance: 604.6
click at [863, 440] on div "According to the Global Investment Performance Standards (GIPS), which of the f…" at bounding box center [582, 283] width 1011 height 386
copy div "According to the Global Investment Performance Standards (GIPS), which of the f…"
click at [1024, 349] on div "According to the Global Investment Performance Standards (GIPS), which of the f…" at bounding box center [582, 283] width 1011 height 386
click at [931, 336] on div "According to the Global Investment Performance Standards (GIPS), which of the f…" at bounding box center [582, 283] width 1011 height 386
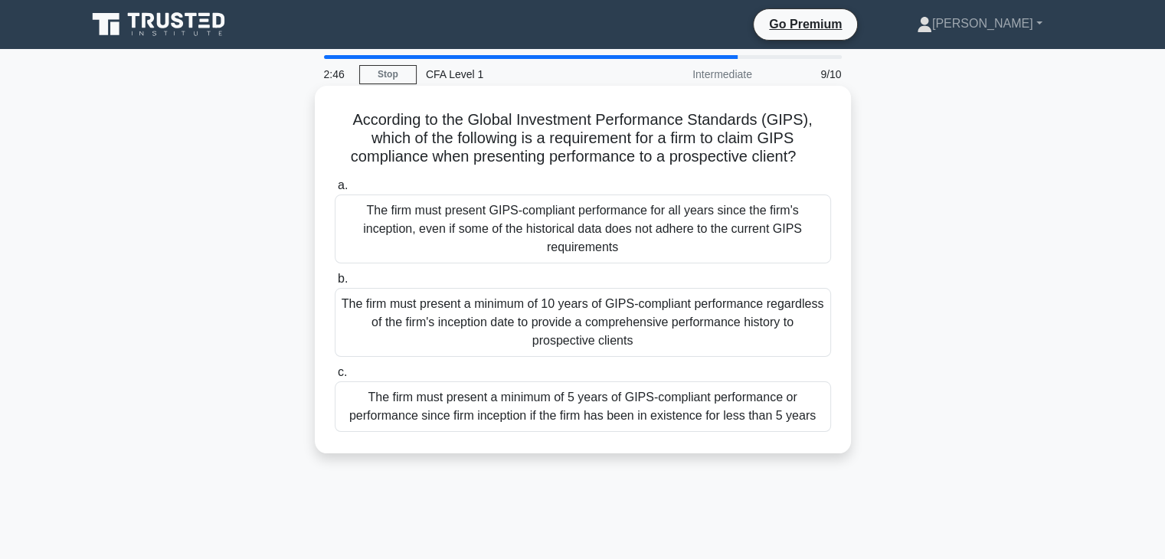
click at [748, 420] on div "The firm must present a minimum of 5 years of GIPS-compliant performance or per…" at bounding box center [583, 406] width 496 height 51
click at [335, 378] on input "c. The firm must present a minimum of 5 years of GIPS-compliant performance or …" at bounding box center [335, 373] width 0 height 10
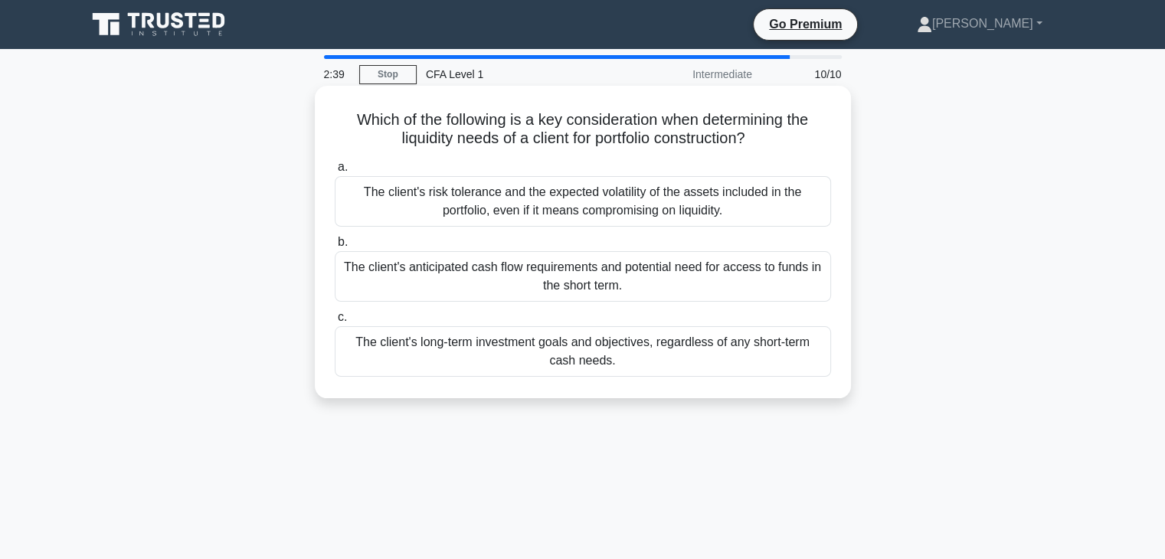
drag, startPoint x: 348, startPoint y: 123, endPoint x: 799, endPoint y: 362, distance: 511.0
click at [799, 362] on div "Which of the following is a key consideration when determining the liquidity ne…" at bounding box center [583, 242] width 524 height 300
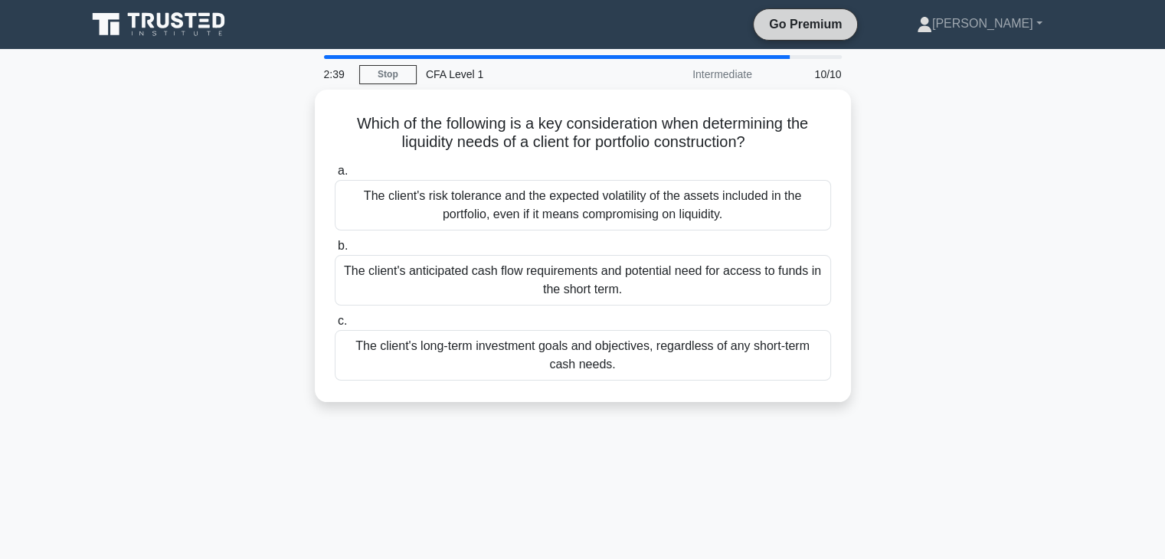
copy div "Which of the following is a key consideration when determining the liquidity ne…"
click at [982, 330] on div "Which of the following is a key consideration when determining the liquidity ne…" at bounding box center [582, 255] width 1011 height 331
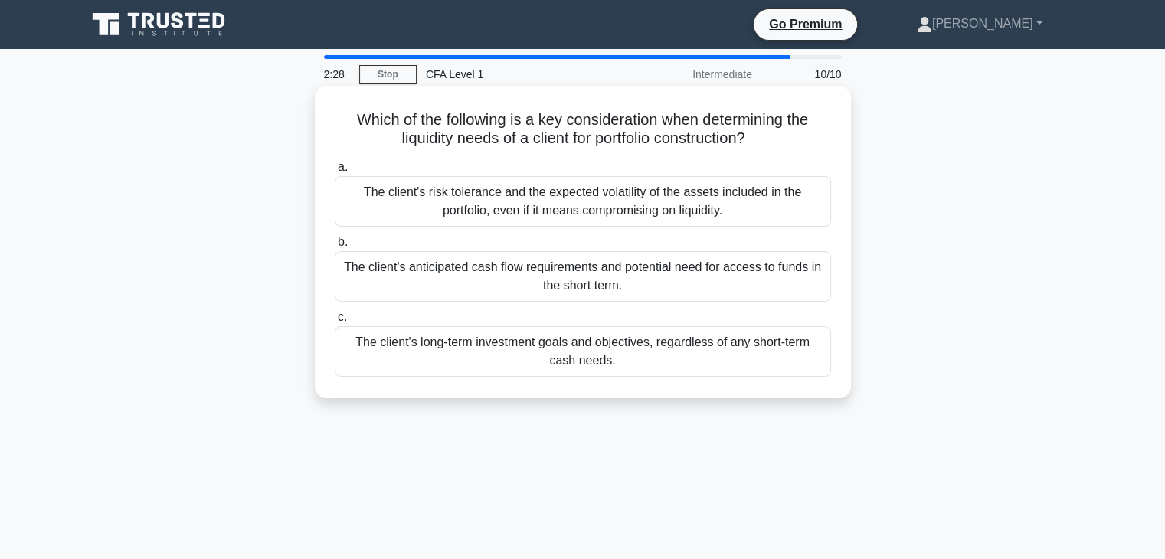
click at [633, 280] on div "The client's anticipated cash flow requirements and potential need for access t…" at bounding box center [583, 276] width 496 height 51
click at [335, 247] on input "b. The client's anticipated cash flow requirements and potential need for acces…" at bounding box center [335, 242] width 0 height 10
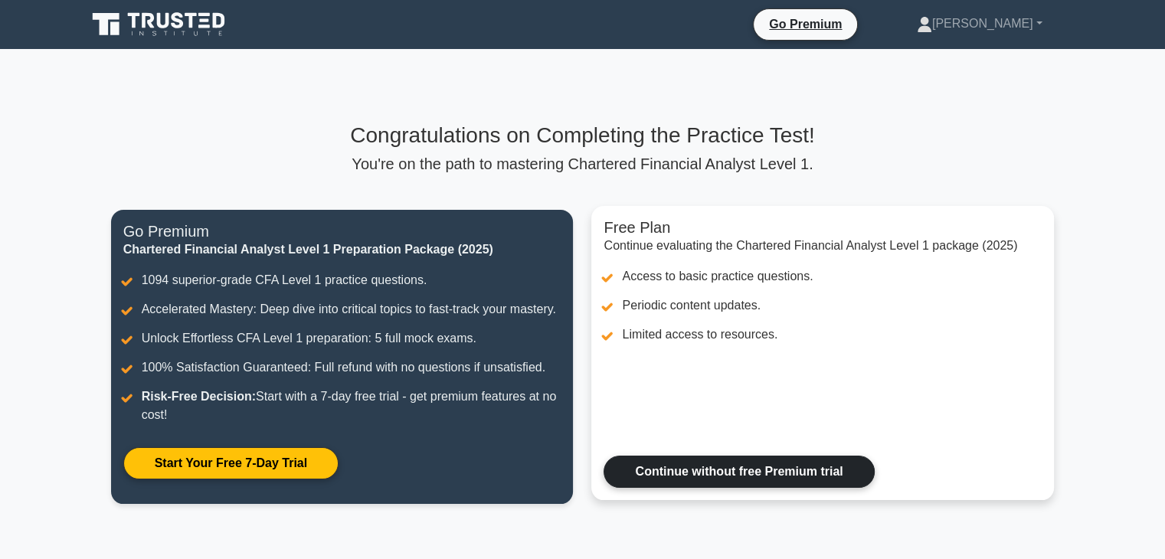
click at [804, 470] on link "Continue without free Premium trial" at bounding box center [739, 472] width 270 height 32
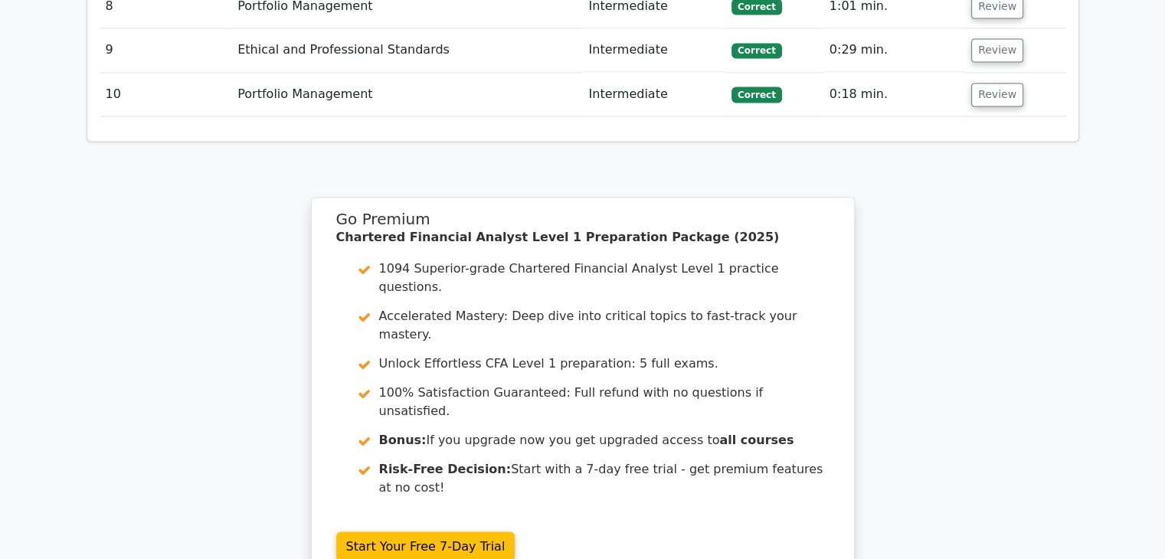
scroll to position [2747, 0]
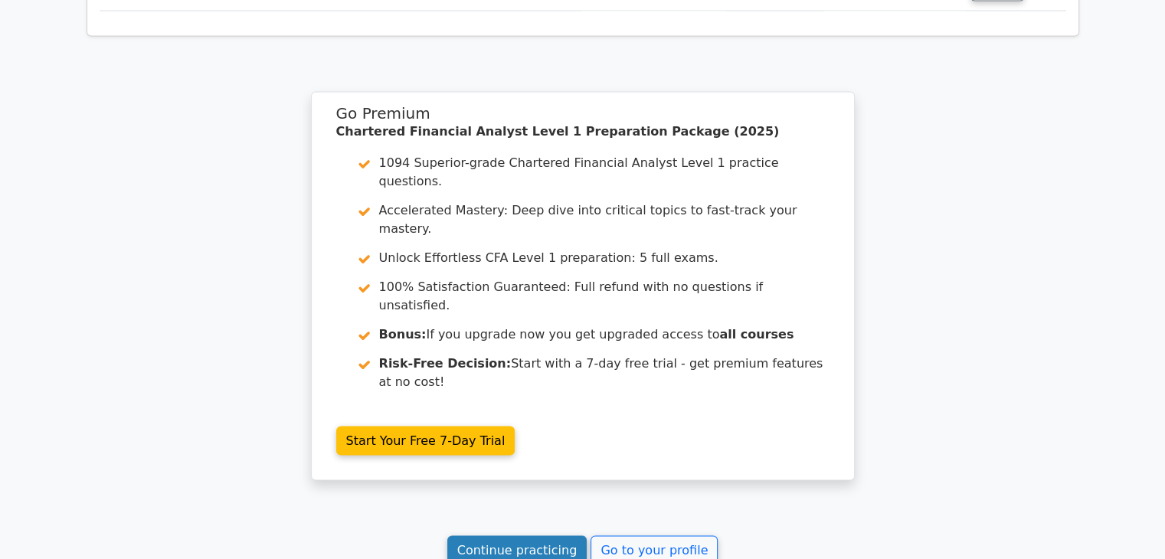
click at [558, 535] on link "Continue practicing" at bounding box center [517, 549] width 140 height 29
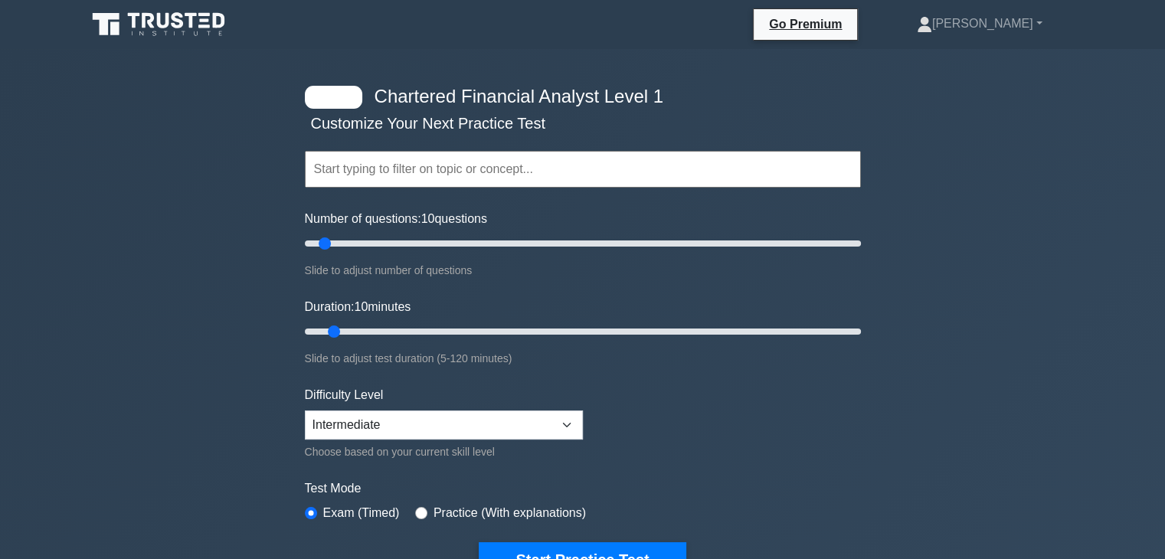
click at [503, 162] on input "text" at bounding box center [583, 169] width 556 height 37
drag, startPoint x: 327, startPoint y: 244, endPoint x: 873, endPoint y: 291, distance: 548.3
type input "200"
click at [861, 253] on input "Number of questions: 200 questions" at bounding box center [583, 243] width 556 height 18
click at [557, 418] on select "Beginner Intermediate Expert" at bounding box center [444, 425] width 278 height 29
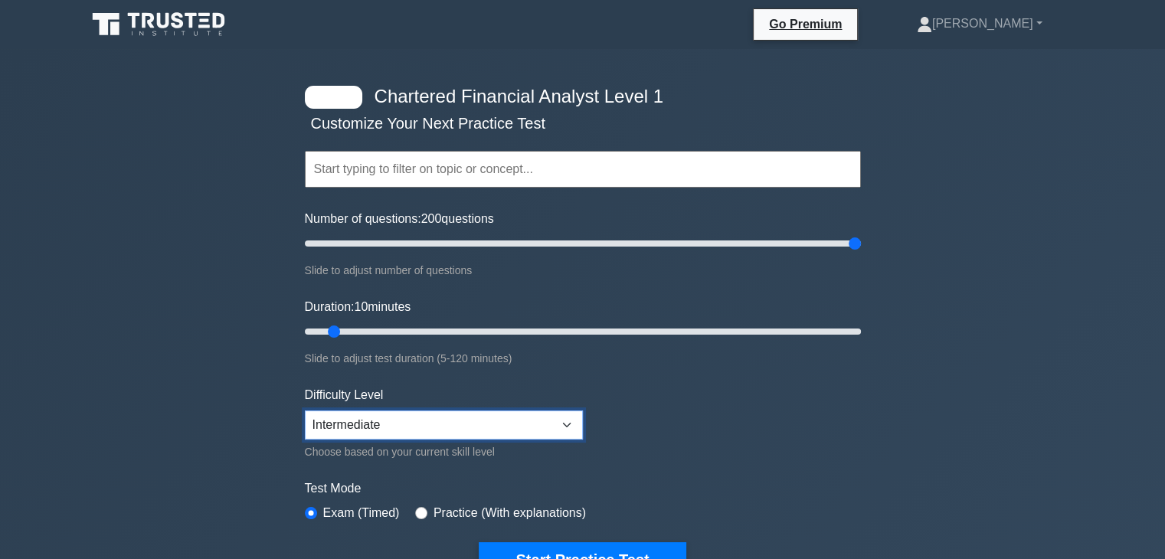
select select "beginner"
click at [305, 411] on select "Beginner Intermediate Expert" at bounding box center [444, 425] width 278 height 29
drag, startPoint x: 855, startPoint y: 242, endPoint x: 357, endPoint y: 289, distance: 500.1
type input "20"
click at [357, 253] on input "Number of questions: 20 questions" at bounding box center [583, 243] width 556 height 18
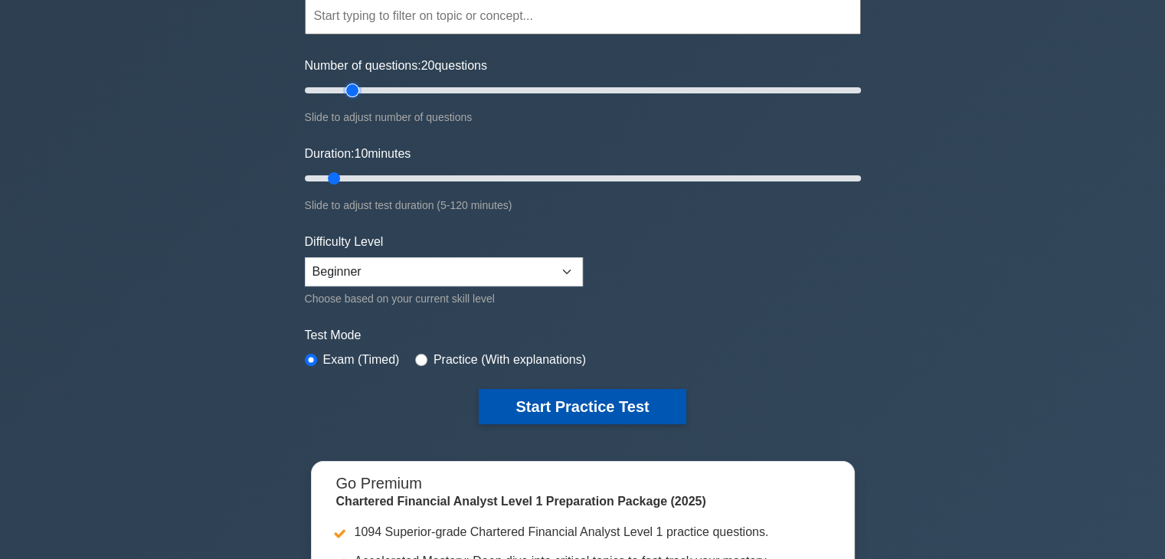
scroll to position [230, 0]
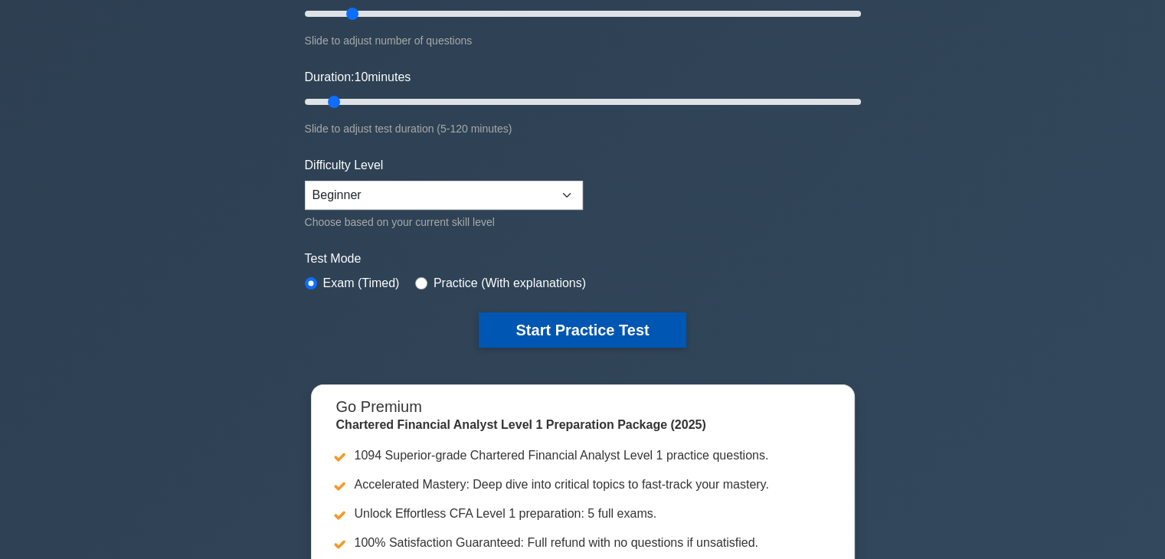
click at [640, 329] on button "Start Practice Test" at bounding box center [582, 330] width 207 height 35
